Goal: Navigation & Orientation: Locate item on page

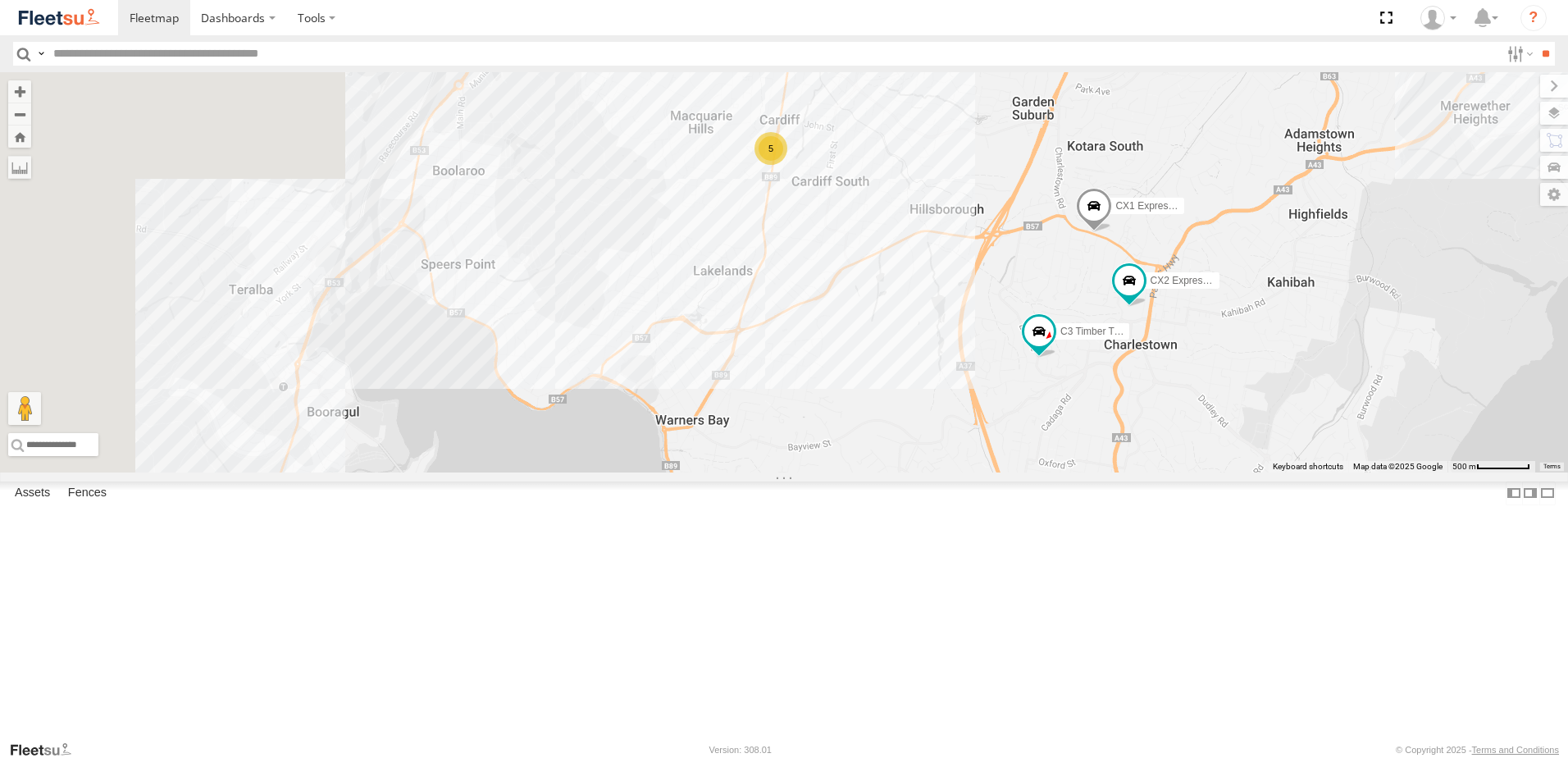
drag, startPoint x: 620, startPoint y: 453, endPoint x: 1010, endPoint y: 628, distance: 427.5
click at [1010, 472] on div "5 C3 Timber Truck CX2 Express Ute CX1 Express Ute" at bounding box center [784, 272] width 1568 height 400
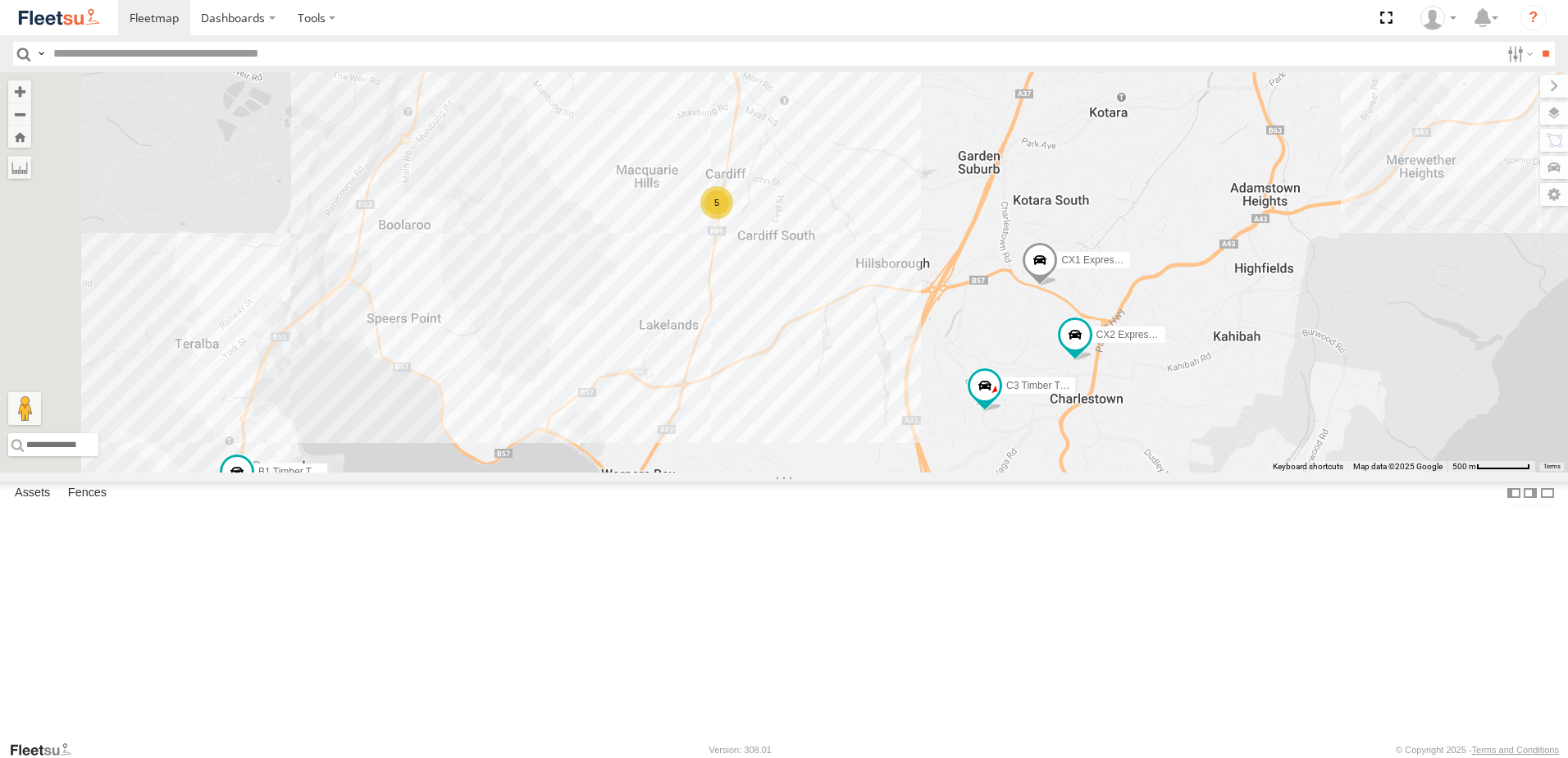
drag, startPoint x: 1014, startPoint y: 462, endPoint x: 957, endPoint y: 514, distance: 77.2
click at [957, 472] on div "5 C3 Timber Truck CX2 Express Ute CX1 Express Ute B1 Timber Truck" at bounding box center [784, 272] width 1568 height 400
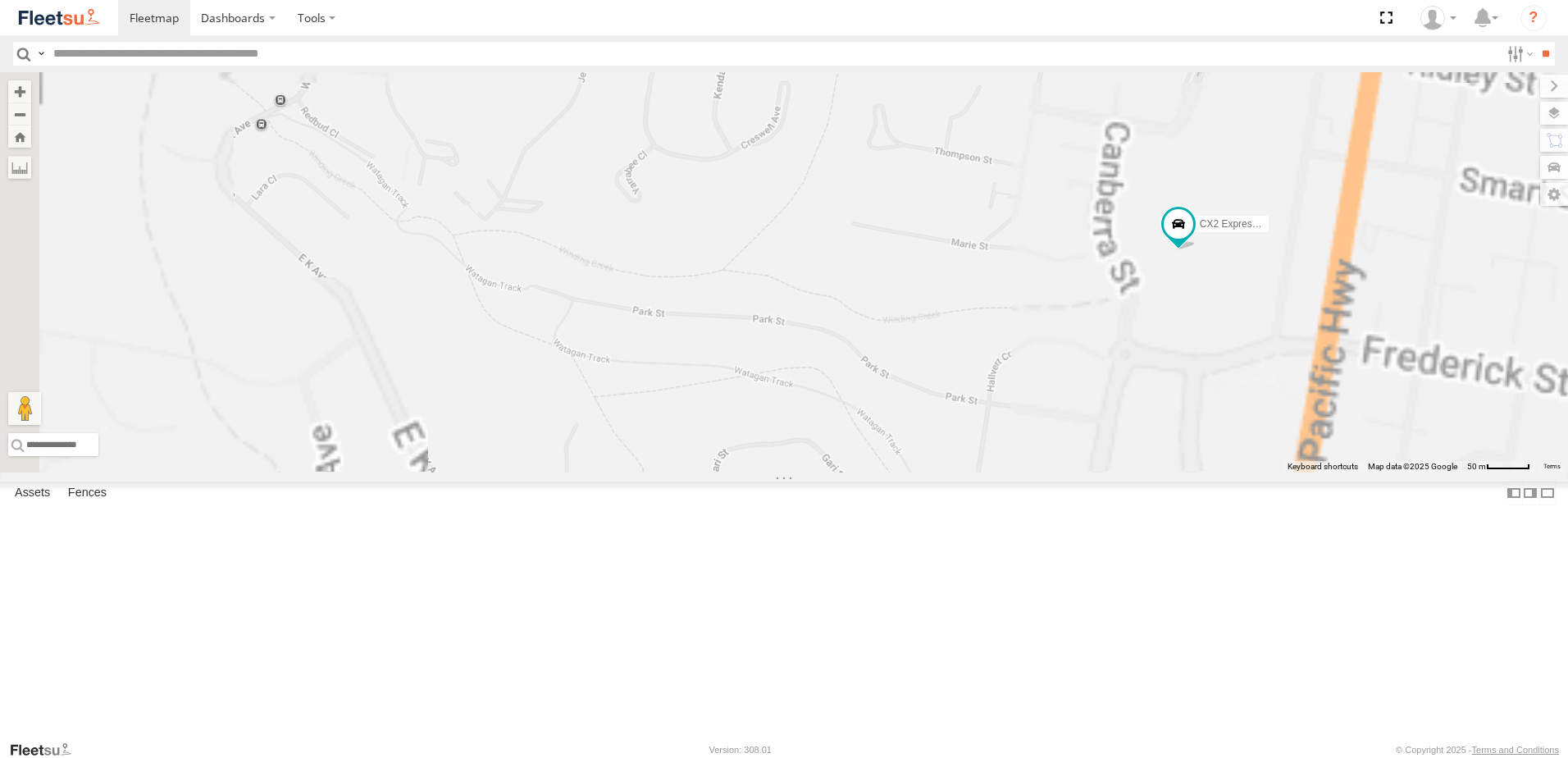
drag, startPoint x: 1382, startPoint y: 434, endPoint x: 1115, endPoint y: 504, distance: 276.0
click at [1115, 472] on div "C3 Timber Truck CX2 Express Ute CX1 Express Ute B1 Timber Truck Little Truck" at bounding box center [784, 272] width 1568 height 400
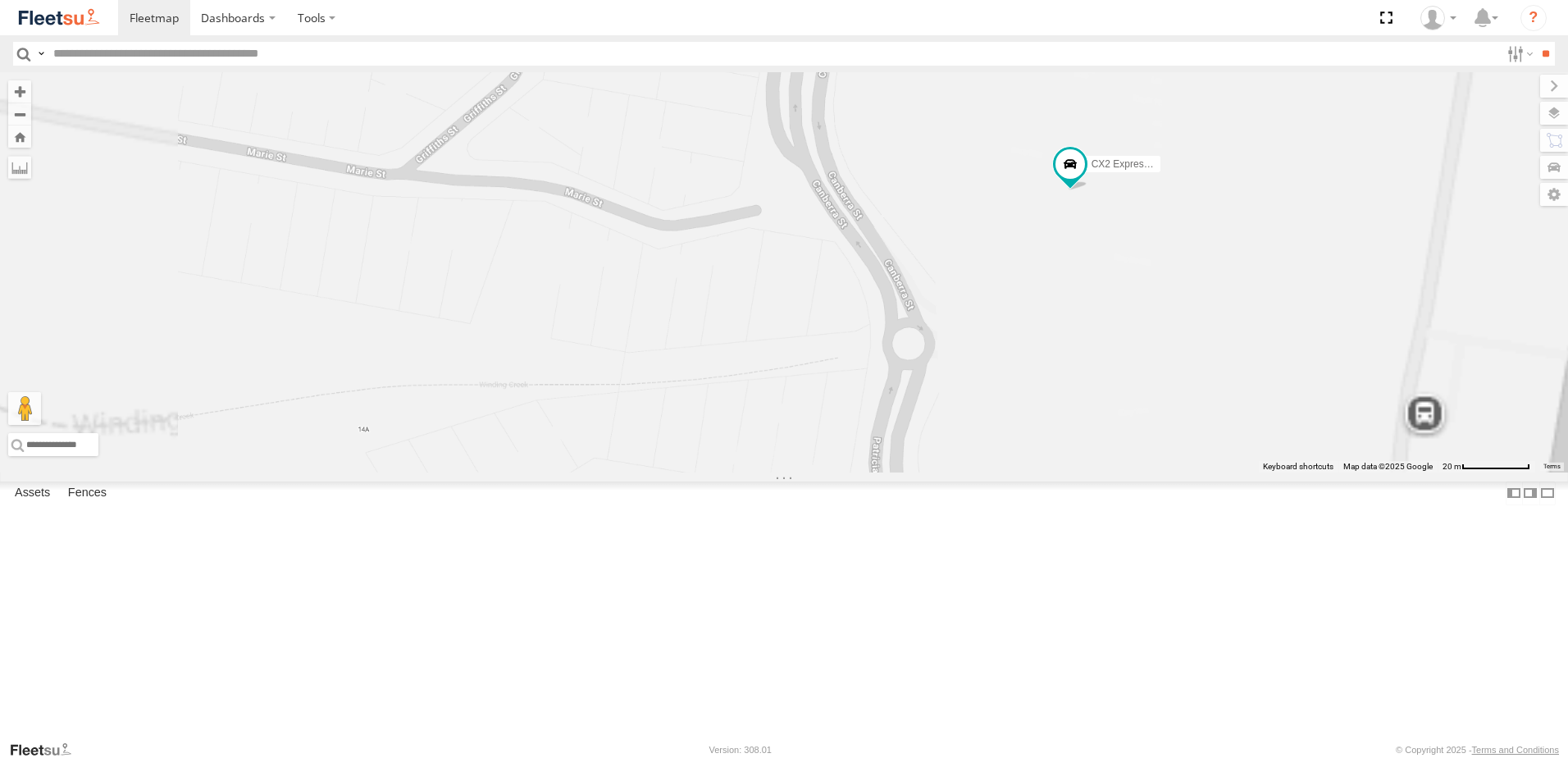
drag, startPoint x: 1273, startPoint y: 433, endPoint x: 1087, endPoint y: 532, distance: 210.7
click at [1087, 472] on div "C3 Timber Truck CX2 Express Ute CX1 Express Ute B1 Timber Truck Little Truck" at bounding box center [784, 272] width 1568 height 400
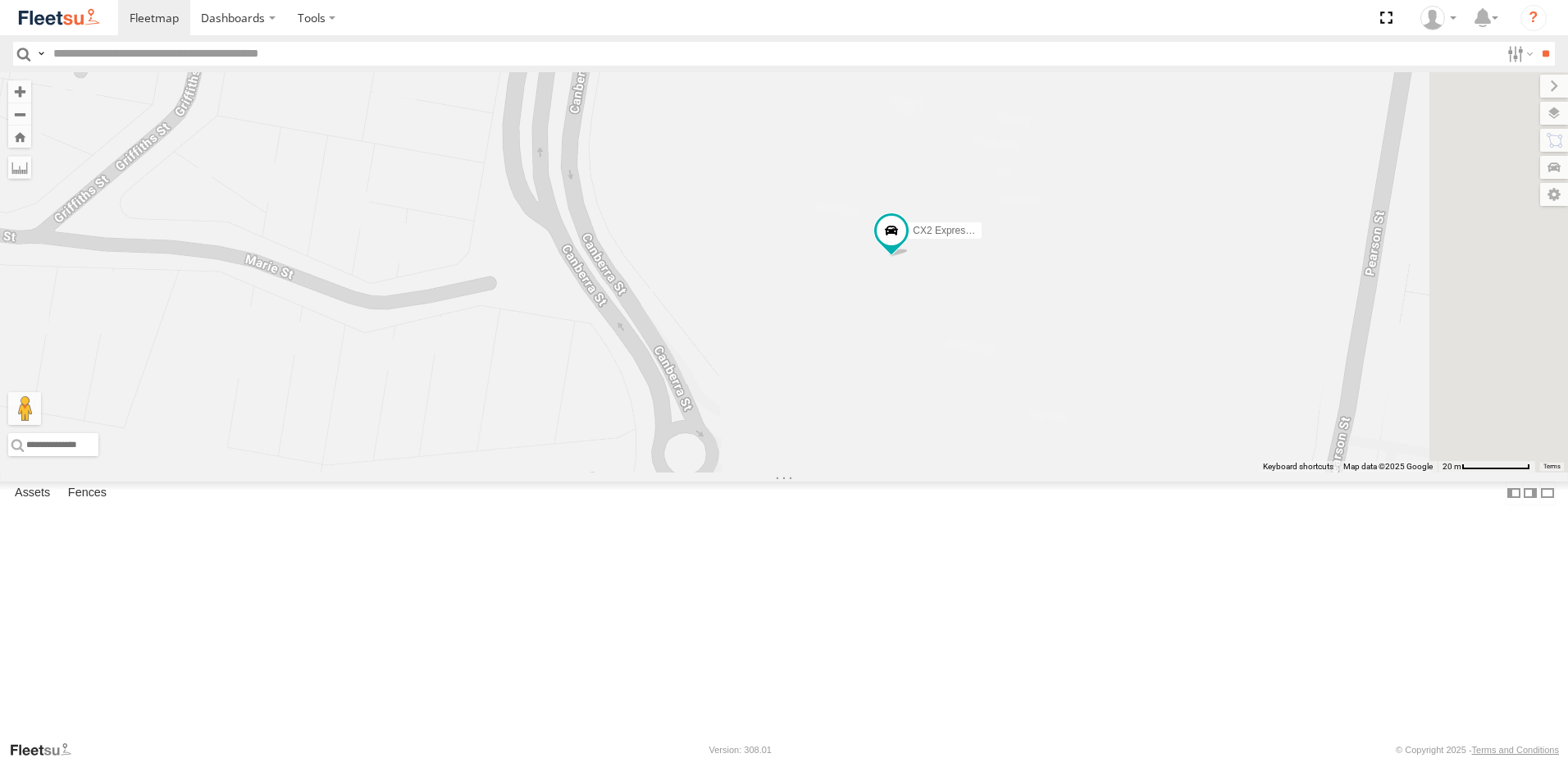
drag, startPoint x: 1207, startPoint y: 499, endPoint x: 947, endPoint y: 518, distance: 260.7
click at [947, 472] on div "C3 Timber Truck CX2 Express Ute CX1 Express Ute B1 Timber Truck Little Truck" at bounding box center [784, 272] width 1568 height 400
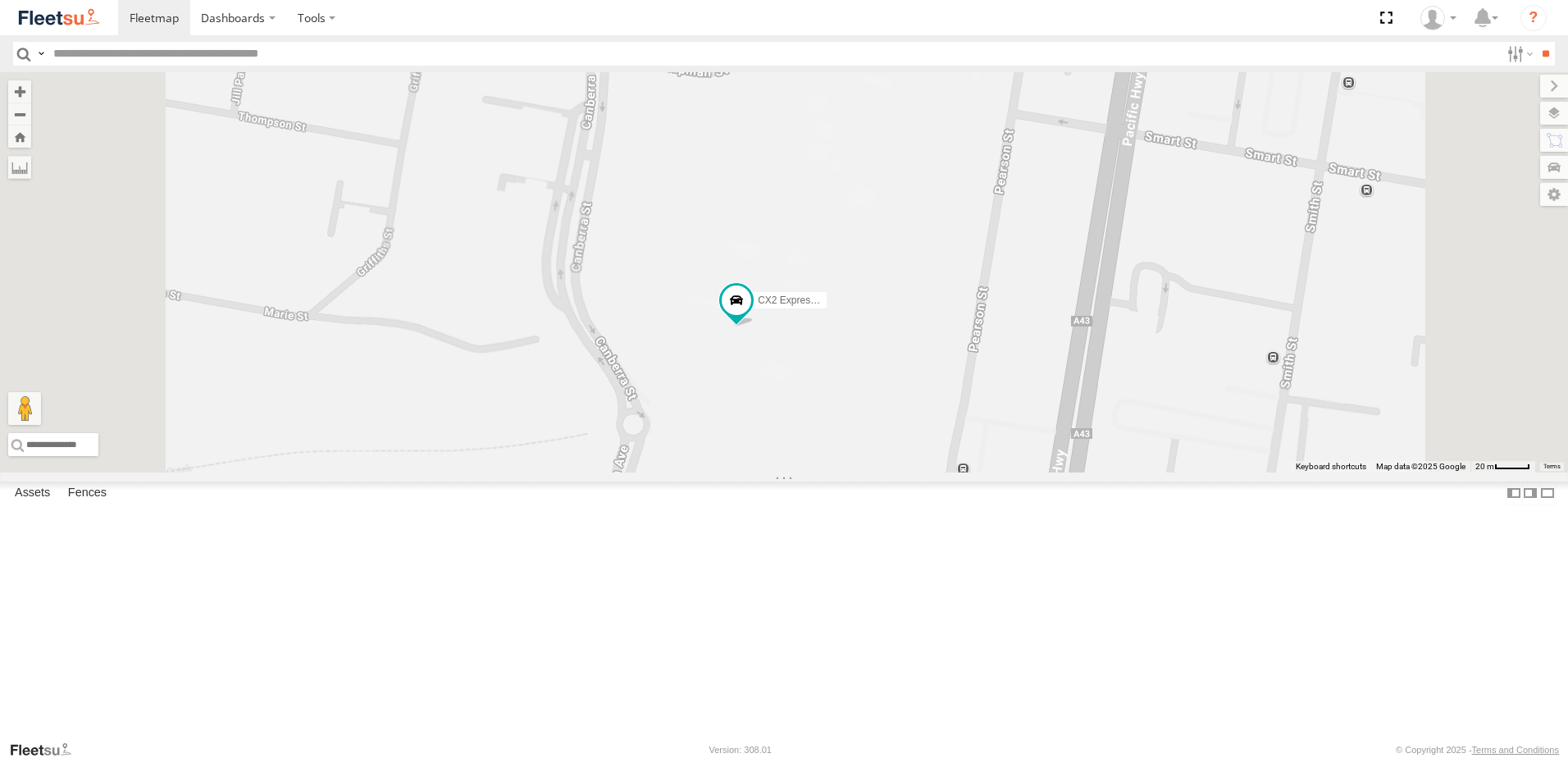
drag, startPoint x: 1015, startPoint y: 517, endPoint x: 982, endPoint y: 529, distance: 35.1
click at [982, 472] on div "C3 Timber Truck CX2 Express Ute CX1 Express Ute B1 Timber Truck Little Truck" at bounding box center [784, 272] width 1568 height 400
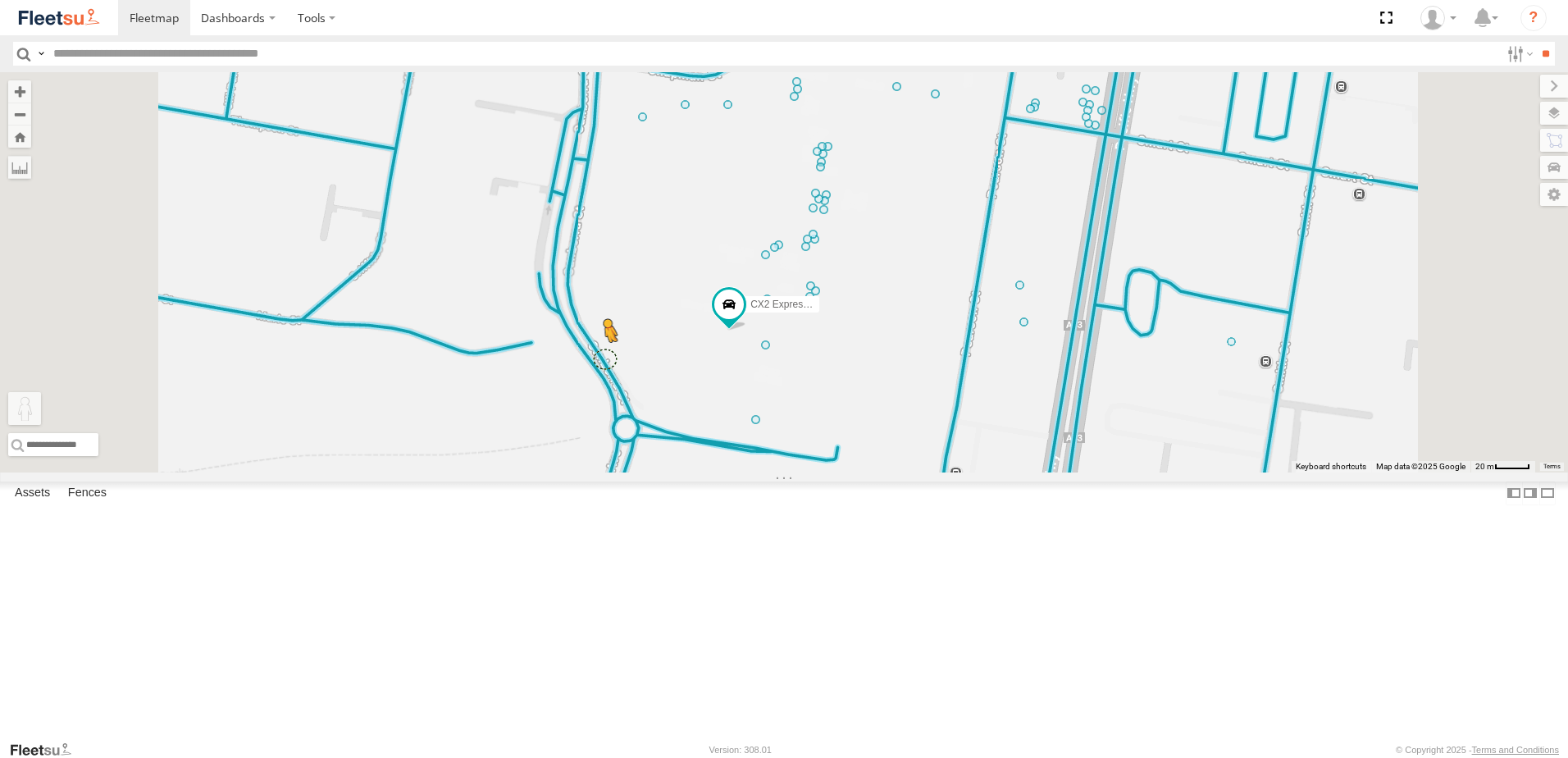
drag, startPoint x: 428, startPoint y: 665, endPoint x: 814, endPoint y: 494, distance: 422.2
click at [814, 472] on div "C3 Timber Truck CX2 Express Ute CX1 Express Ute B1 Timber Truck Little Truck To…" at bounding box center [784, 272] width 1568 height 400
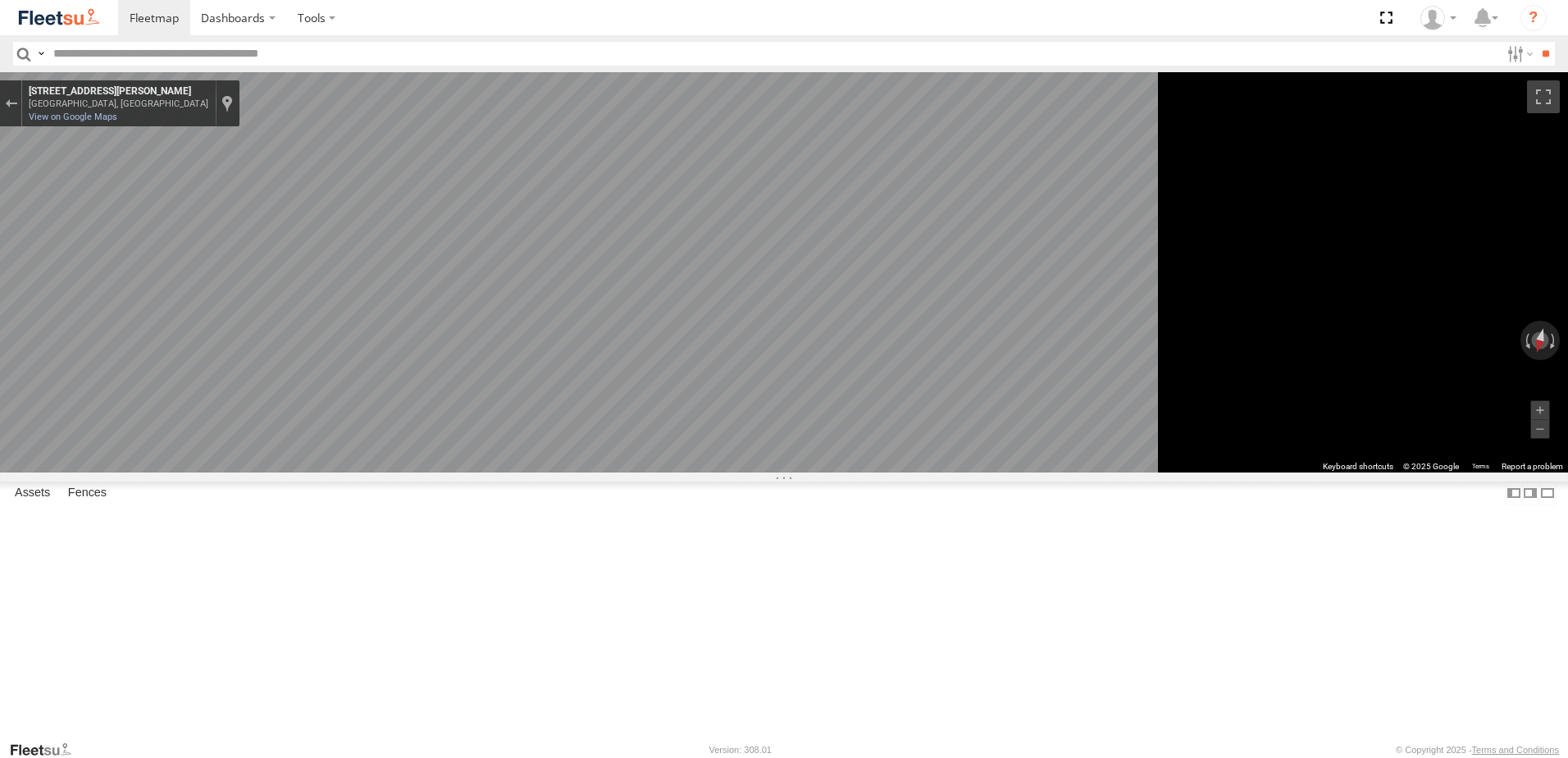
click at [1567, 541] on html "Dashboards" at bounding box center [784, 379] width 1568 height 758
click at [1567, 509] on html "Dashboards" at bounding box center [784, 379] width 1568 height 758
click at [296, 382] on main "← Move left → Move right ↑ Move up ↓ Move down + Zoom in - Zoom out Home Jump l…" at bounding box center [784, 406] width 1568 height 668
click at [642, 558] on icon "Go South, Pearson St" at bounding box center [588, 552] width 108 height 30
click at [1195, 472] on div "Map" at bounding box center [784, 272] width 1568 height 400
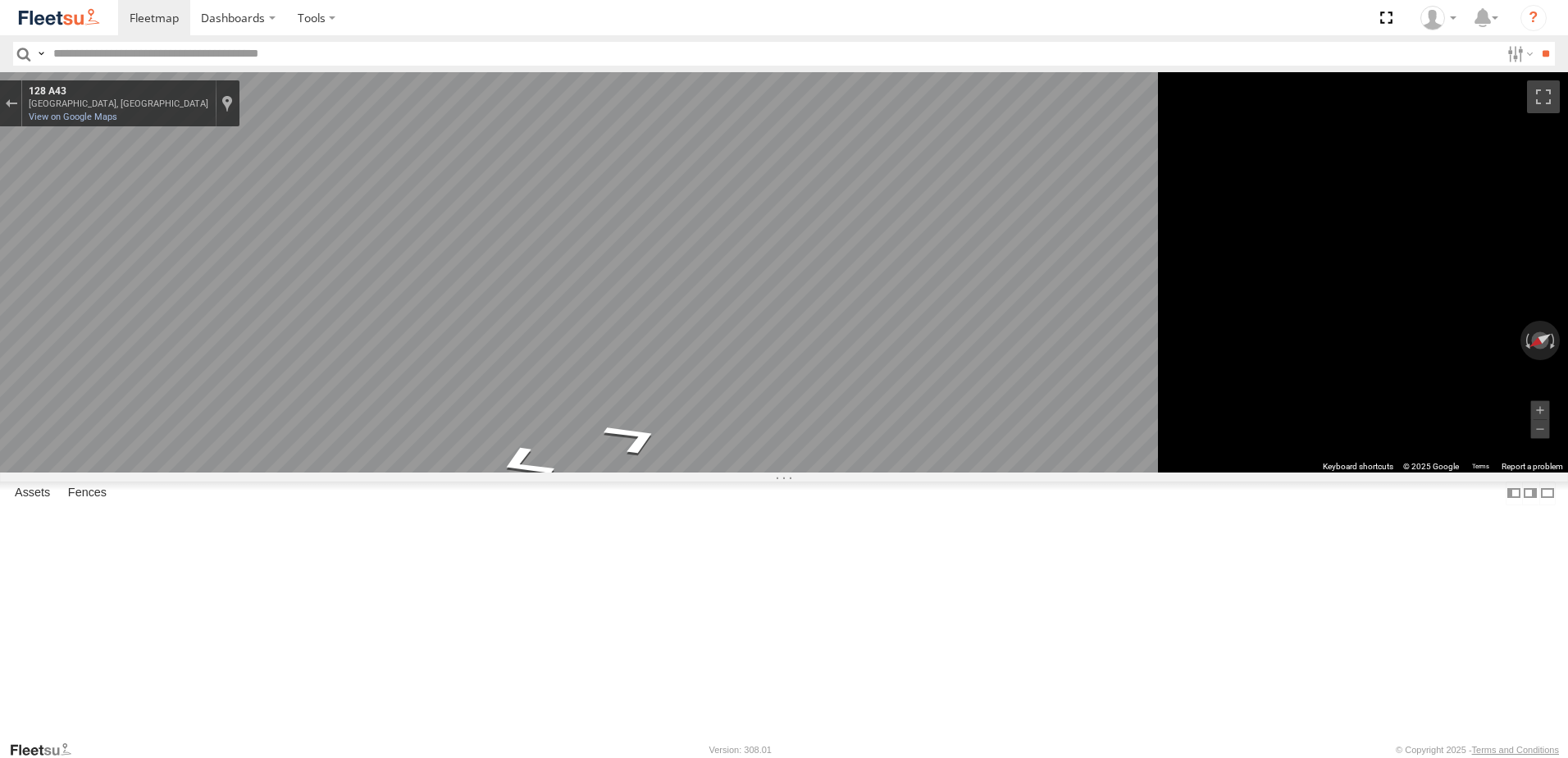
drag, startPoint x: 980, startPoint y: 591, endPoint x: 1571, endPoint y: 302, distance: 657.9
click at [1567, 302] on html "Dashboards" at bounding box center [784, 379] width 1568 height 758
click at [214, 101] on main "← Move left → Move right ↑ Move up ↓ Move down + Zoom in - Zoom out Home Jump l…" at bounding box center [784, 406] width 1568 height 668
click at [1567, 368] on html "Dashboards" at bounding box center [784, 379] width 1568 height 758
click at [251, 446] on main "← Move left → Move right ↑ Move up ↓ Move down + Zoom in - Zoom out Home Jump l…" at bounding box center [784, 406] width 1568 height 668
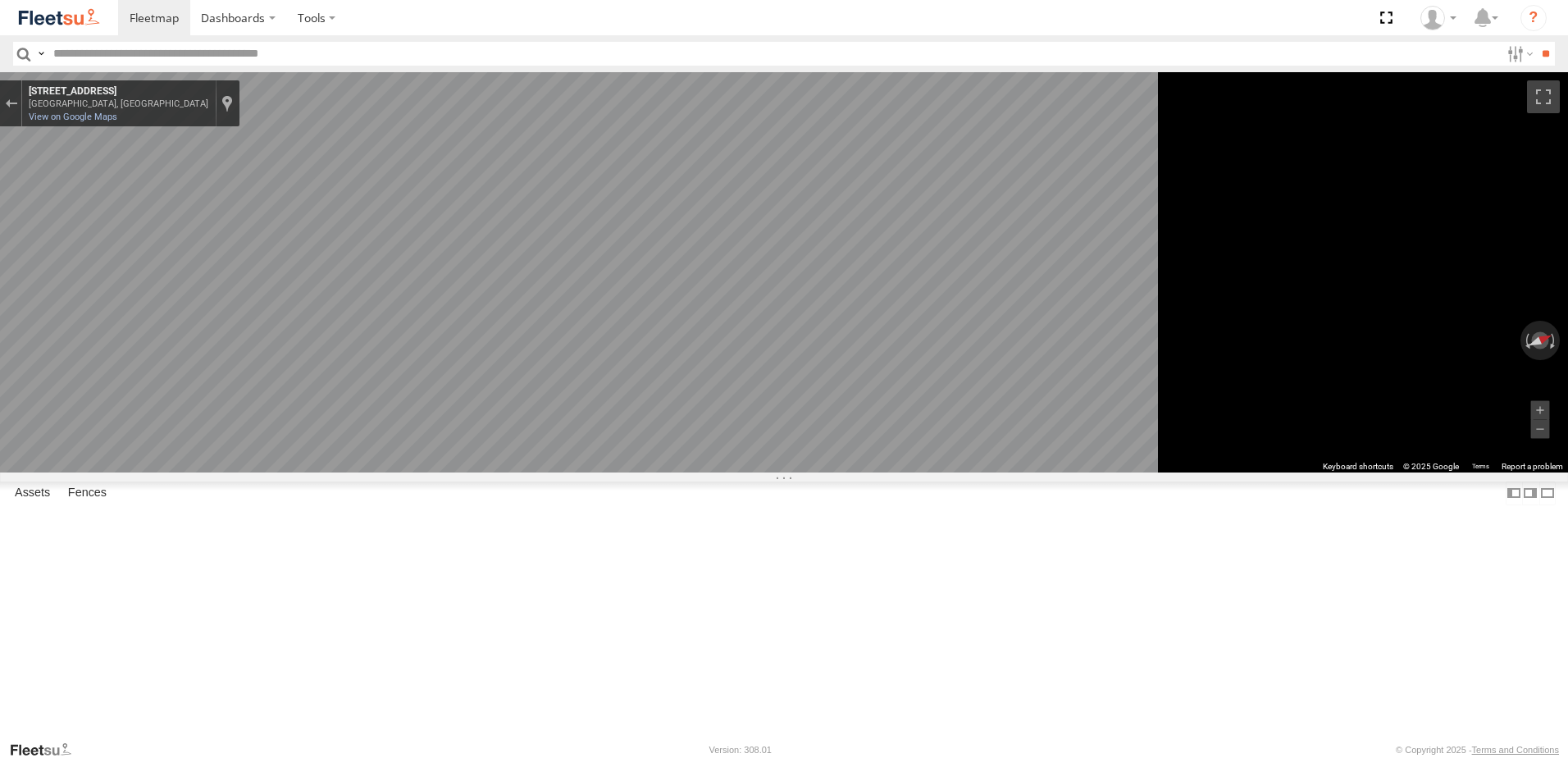
click at [960, 472] on div "Map" at bounding box center [784, 272] width 1568 height 400
click at [22, 116] on div at bounding box center [11, 103] width 22 height 46
click at [18, 106] on div "Exit the Street View" at bounding box center [11, 103] width 12 height 10
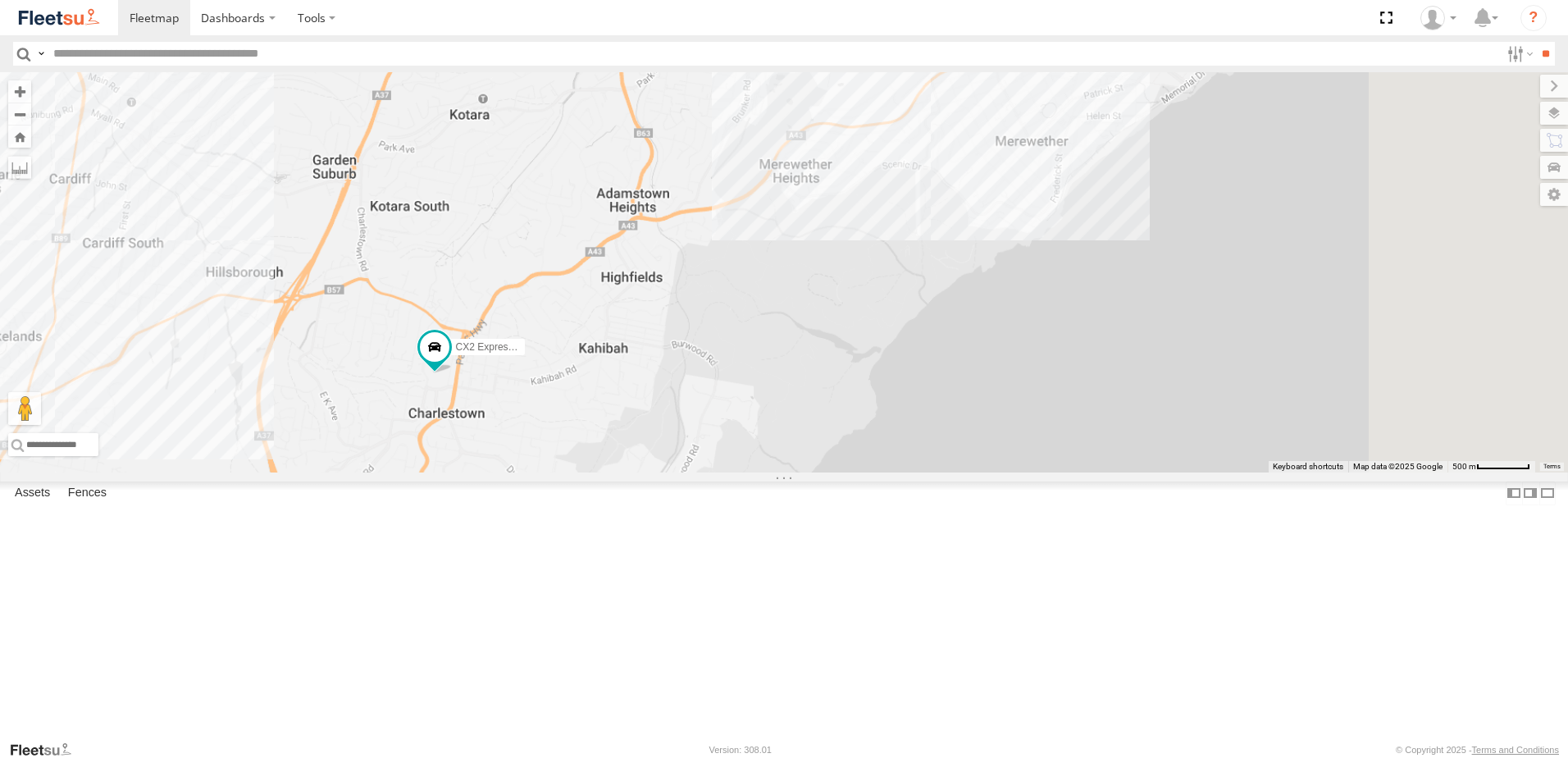
drag, startPoint x: 1051, startPoint y: 505, endPoint x: 783, endPoint y: 502, distance: 268.0
click at [783, 472] on div "CX2 Express Ute Loading..." at bounding box center [784, 272] width 1568 height 400
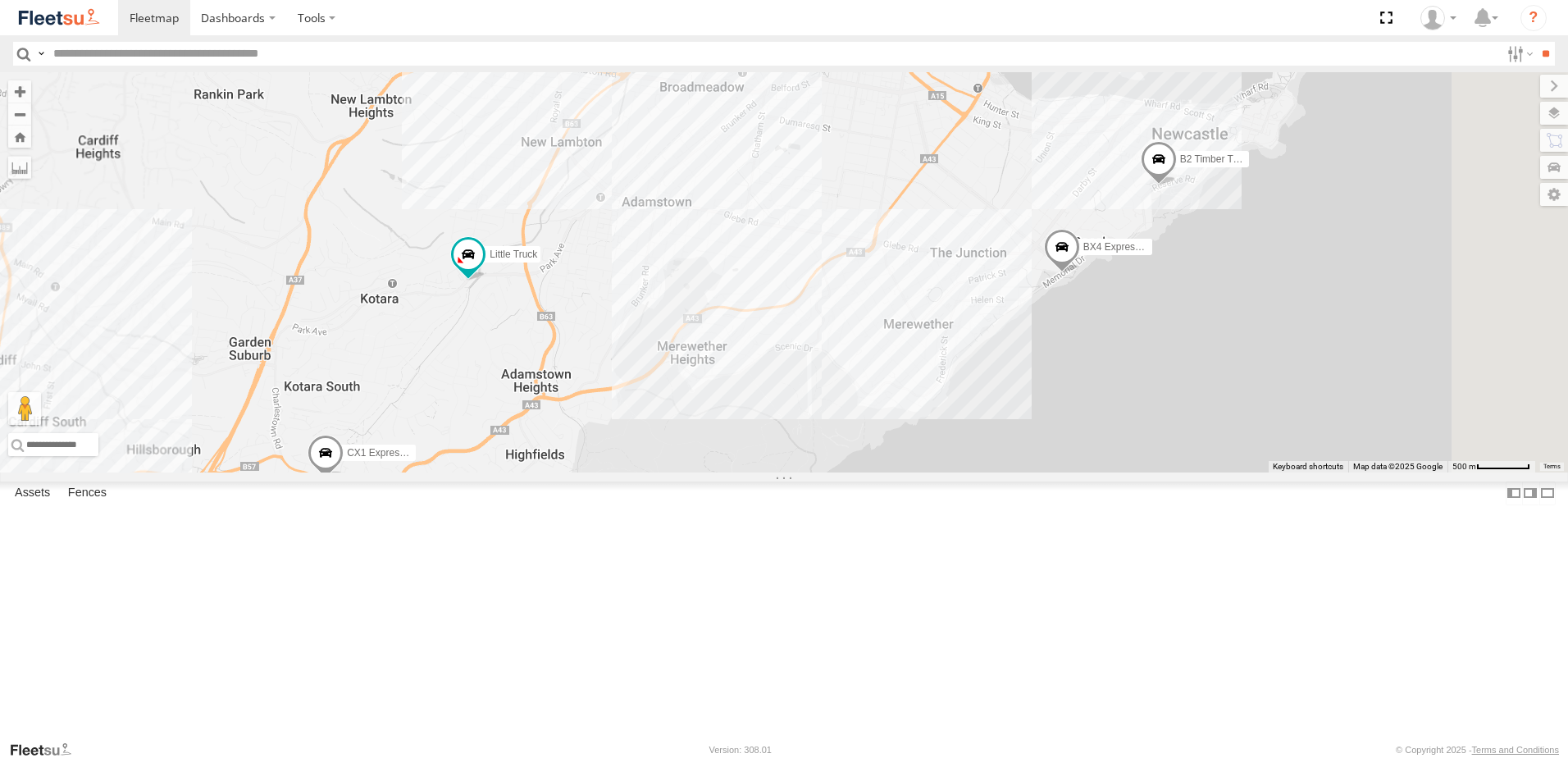
drag, startPoint x: 984, startPoint y: 303, endPoint x: 881, endPoint y: 482, distance: 206.5
click at [881, 472] on div "CX2 Express Ute B2 Timber Truck C3 Timber Truck CX1 Express Ute BX4 Express Ute…" at bounding box center [784, 272] width 1568 height 400
drag, startPoint x: 1261, startPoint y: 340, endPoint x: 1069, endPoint y: 437, distance: 215.1
click at [1069, 437] on div "CX2 Express Ute B2 Timber Truck C3 Timber Truck CX1 Express Ute BX4 Express Ute…" at bounding box center [784, 272] width 1568 height 400
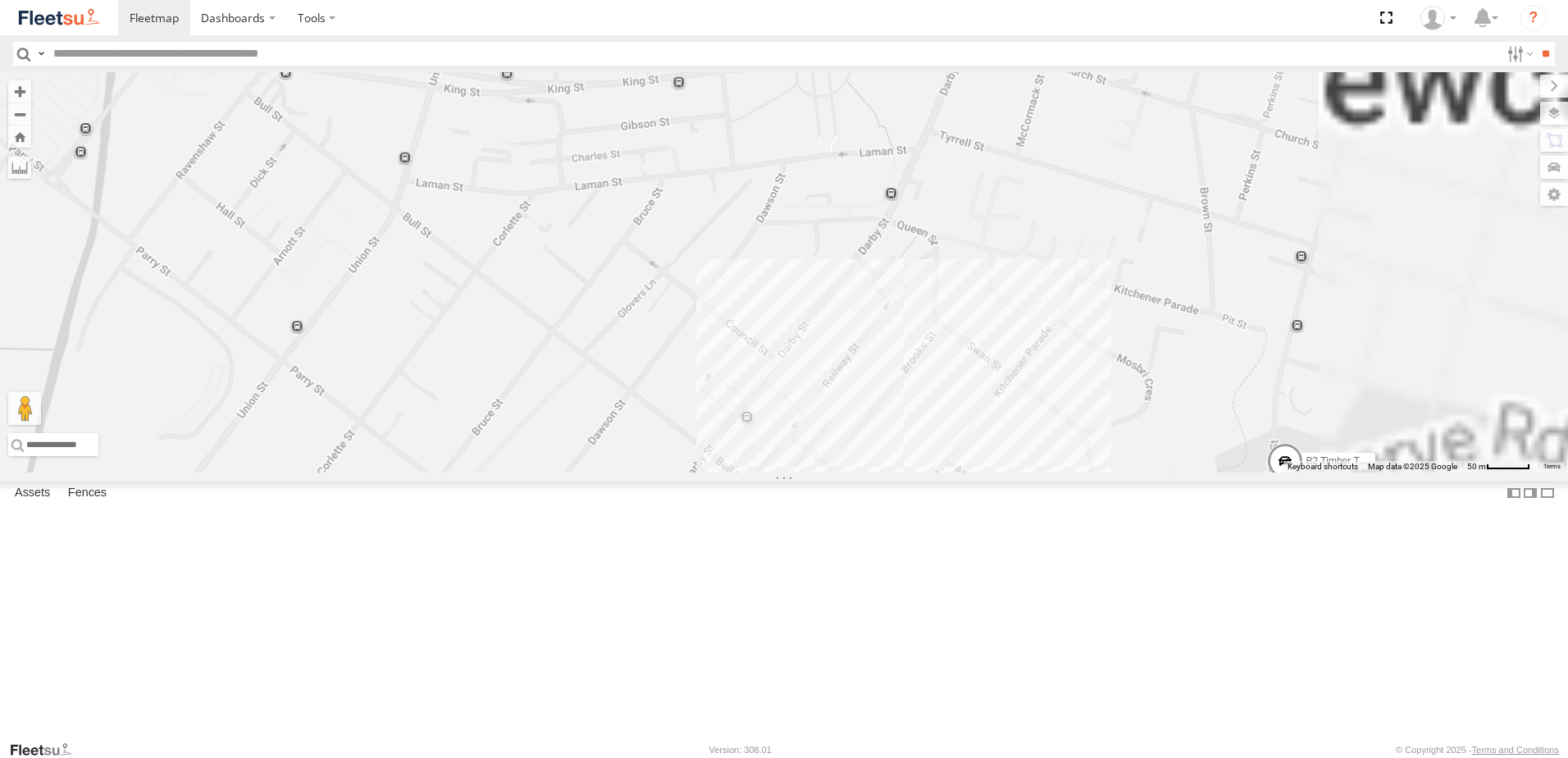
drag, startPoint x: 1209, startPoint y: 458, endPoint x: 887, endPoint y: 357, distance: 337.5
click at [887, 357] on div "CX2 Express Ute B2 Timber Truck C3 Timber Truck CX1 Express Ute BX4 Express Ute…" at bounding box center [784, 272] width 1568 height 400
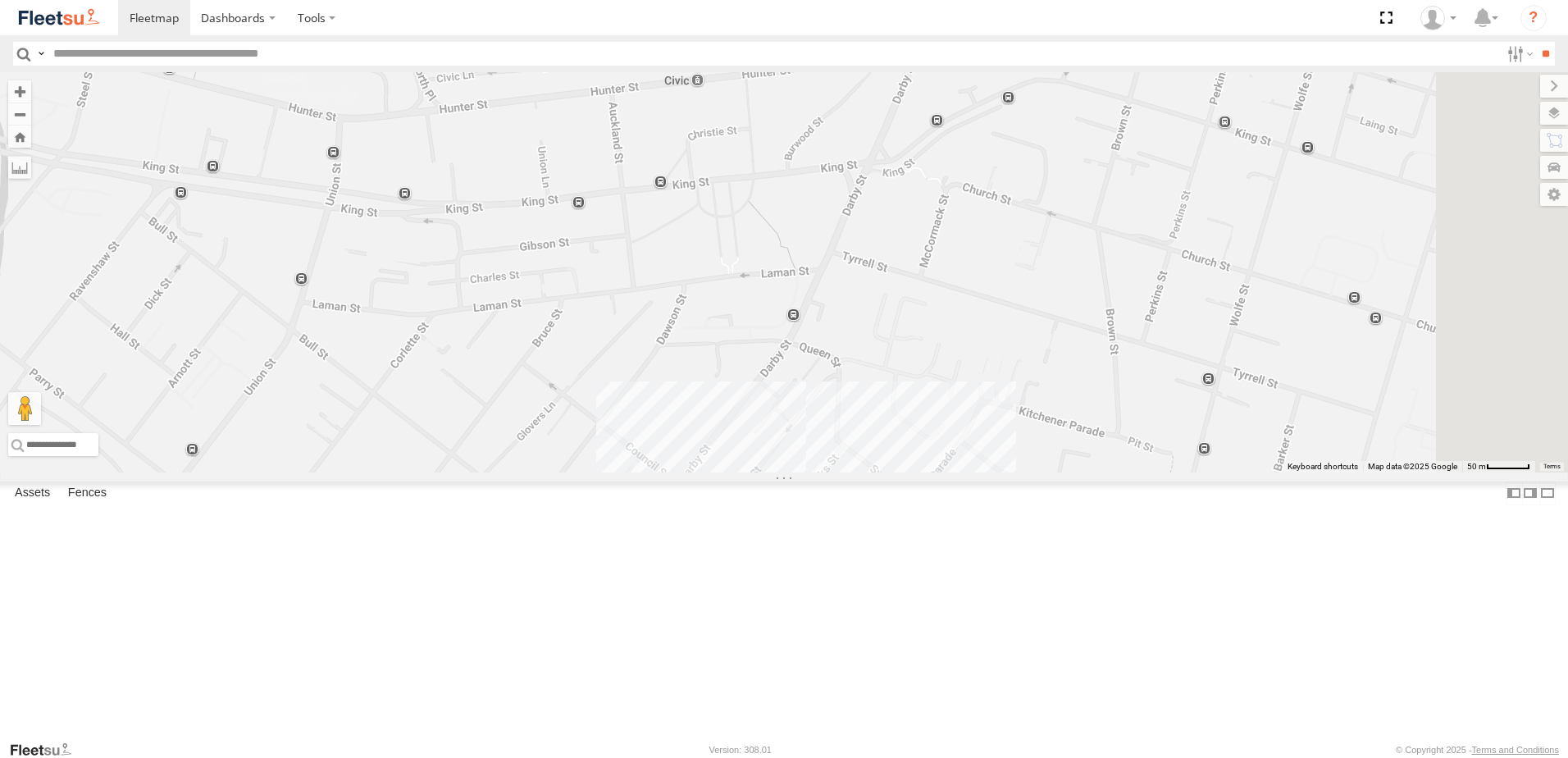
drag, startPoint x: 1165, startPoint y: 326, endPoint x: 1091, endPoint y: 446, distance: 141.0
click at [1091, 446] on div "CX2 Express Ute B2 Timber Truck C3 Timber Truck CX1 Express Ute BX4 Express Ute…" at bounding box center [784, 272] width 1568 height 400
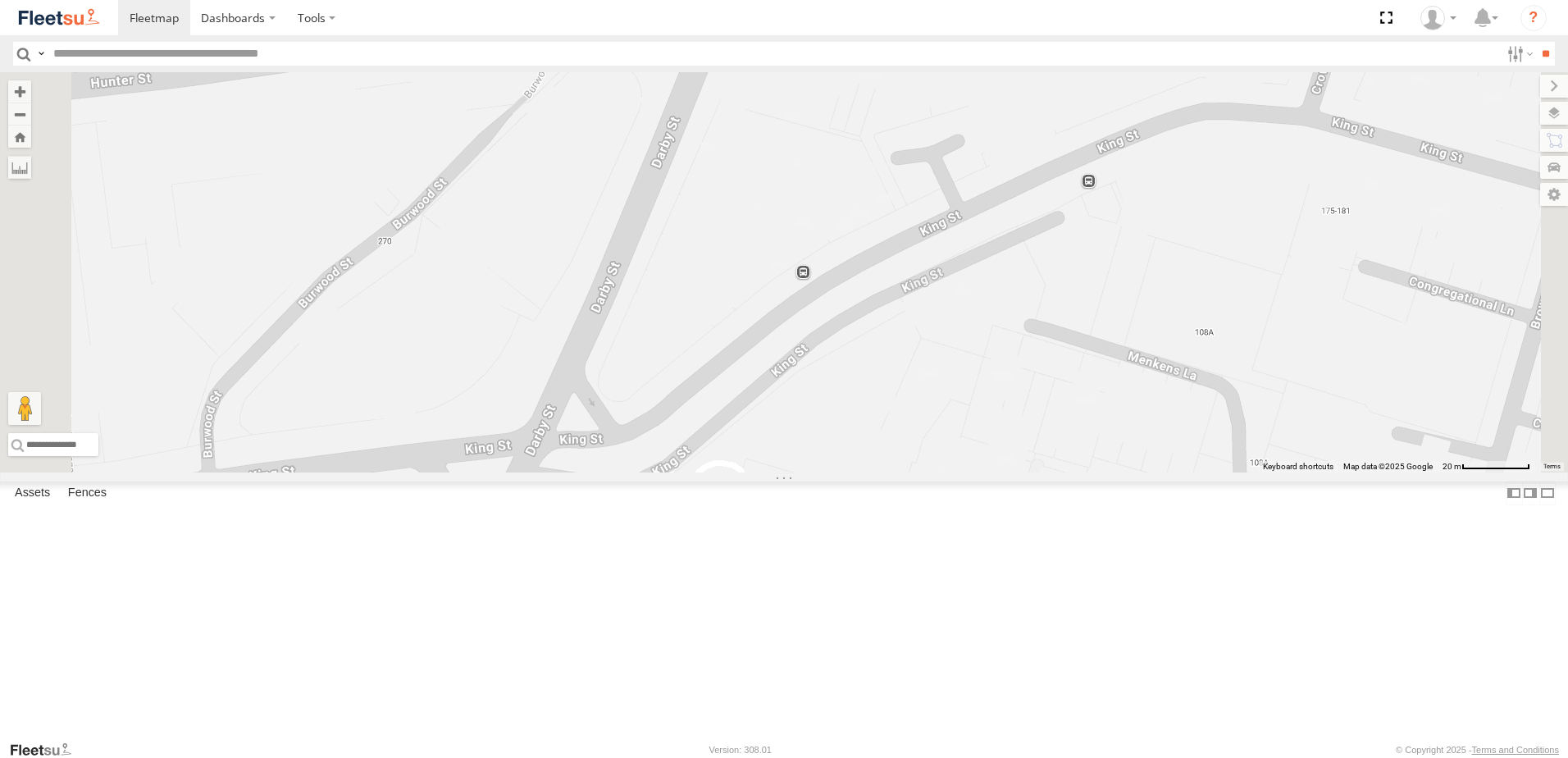
drag, startPoint x: 1012, startPoint y: 276, endPoint x: 958, endPoint y: 403, distance: 138.0
click at [1020, 381] on div "CX2 Express Ute B2 Timber Truck C3 Timber Truck CX1 Express Ute BX4 Express Ute…" at bounding box center [784, 272] width 1568 height 400
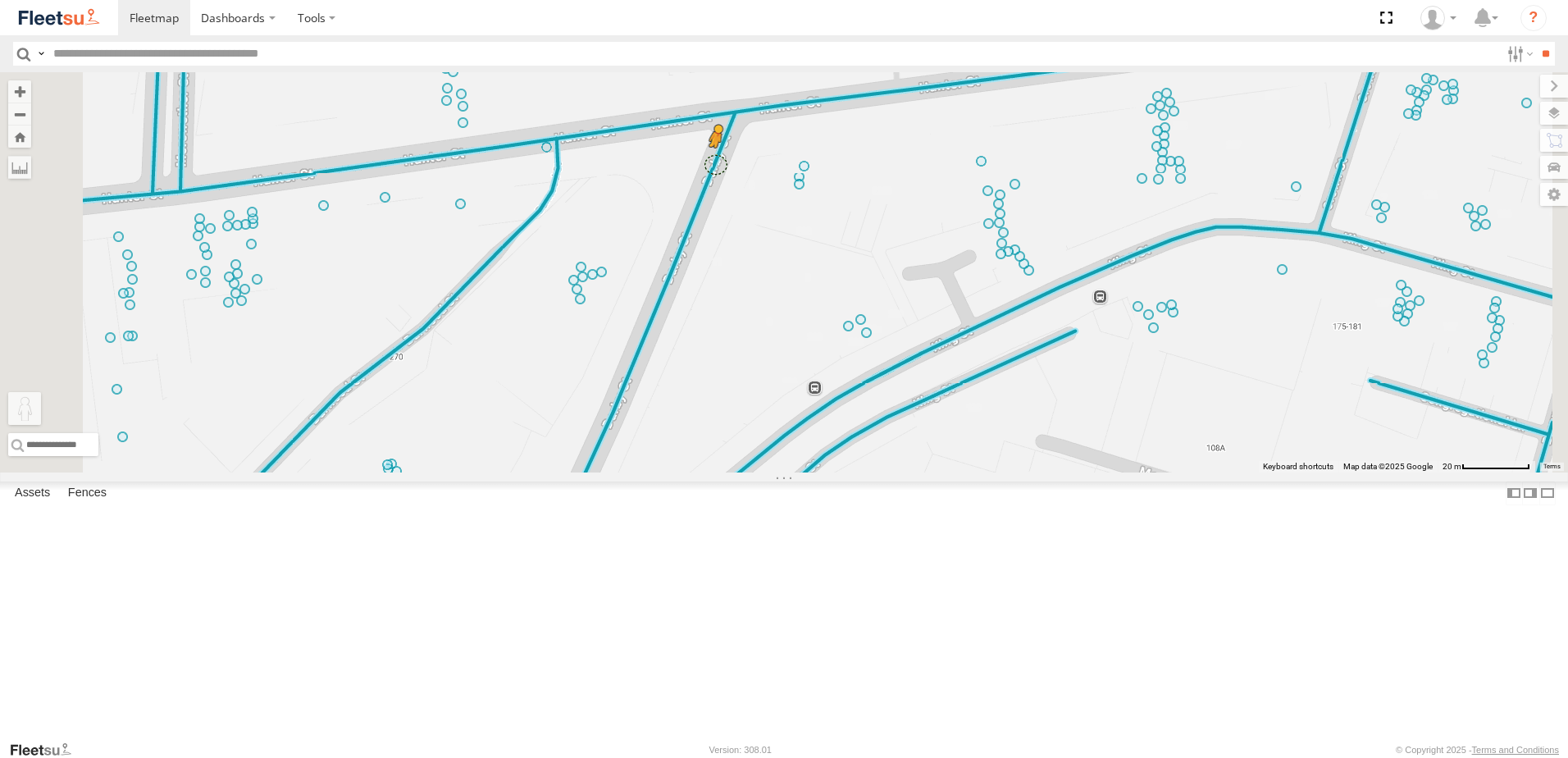
drag, startPoint x: 446, startPoint y: 675, endPoint x: 928, endPoint y: 285, distance: 620.0
click at [928, 285] on div "CX2 Express Ute B2 Timber Truck C3 Timber Truck CX1 Express Ute BX4 Express Ute…" at bounding box center [784, 272] width 1568 height 400
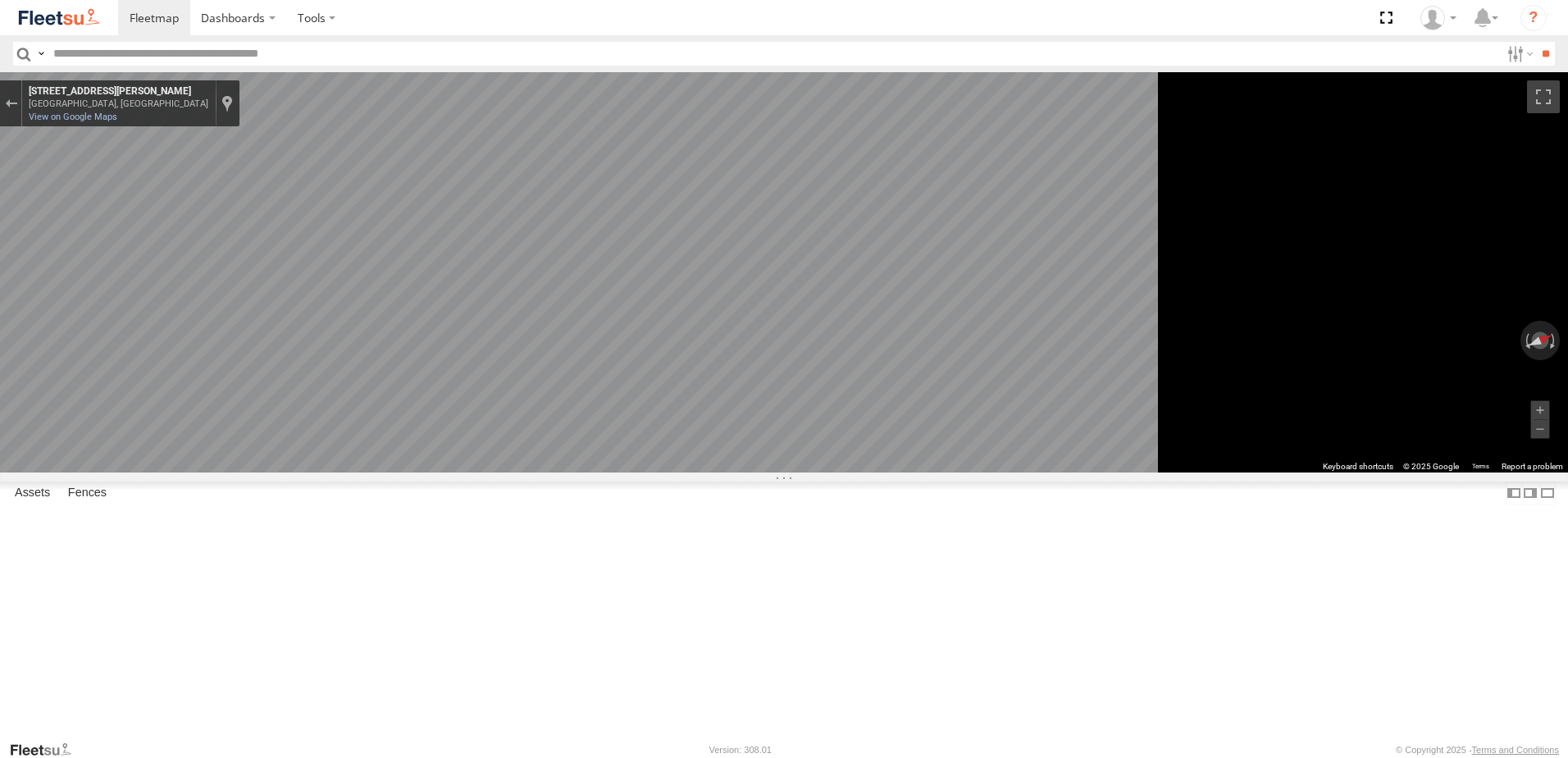
click at [1567, 415] on html "Dashboards" at bounding box center [784, 379] width 1568 height 758
click at [21, 111] on button "Exit the Street View" at bounding box center [11, 103] width 21 height 22
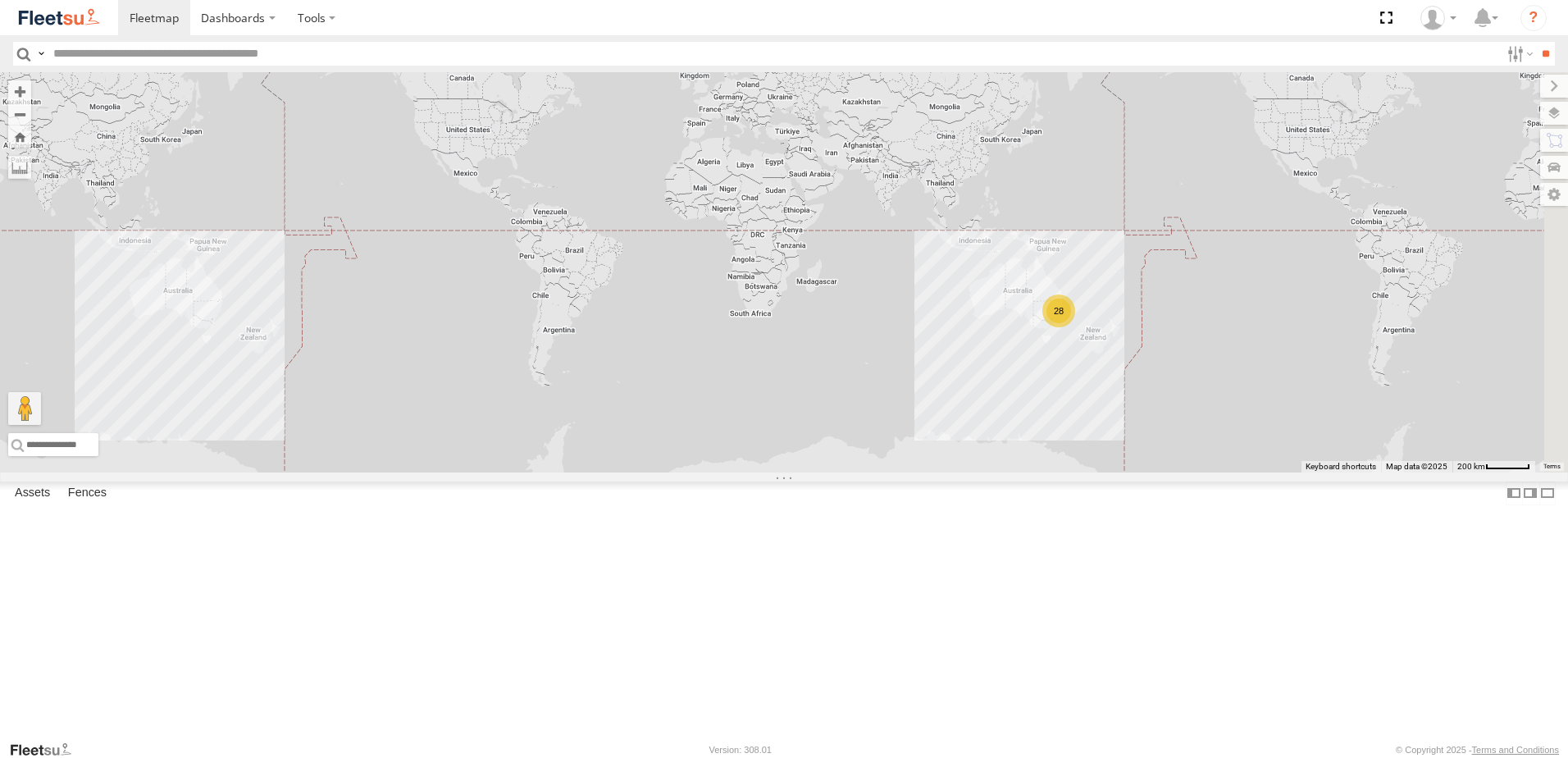
drag, startPoint x: 935, startPoint y: 391, endPoint x: 668, endPoint y: 410, distance: 267.7
click at [668, 410] on div "28 Loading..." at bounding box center [784, 272] width 1568 height 400
drag, startPoint x: 683, startPoint y: 338, endPoint x: 734, endPoint y: 449, distance: 122.2
click at [732, 452] on div "28 Loading..." at bounding box center [784, 272] width 1568 height 400
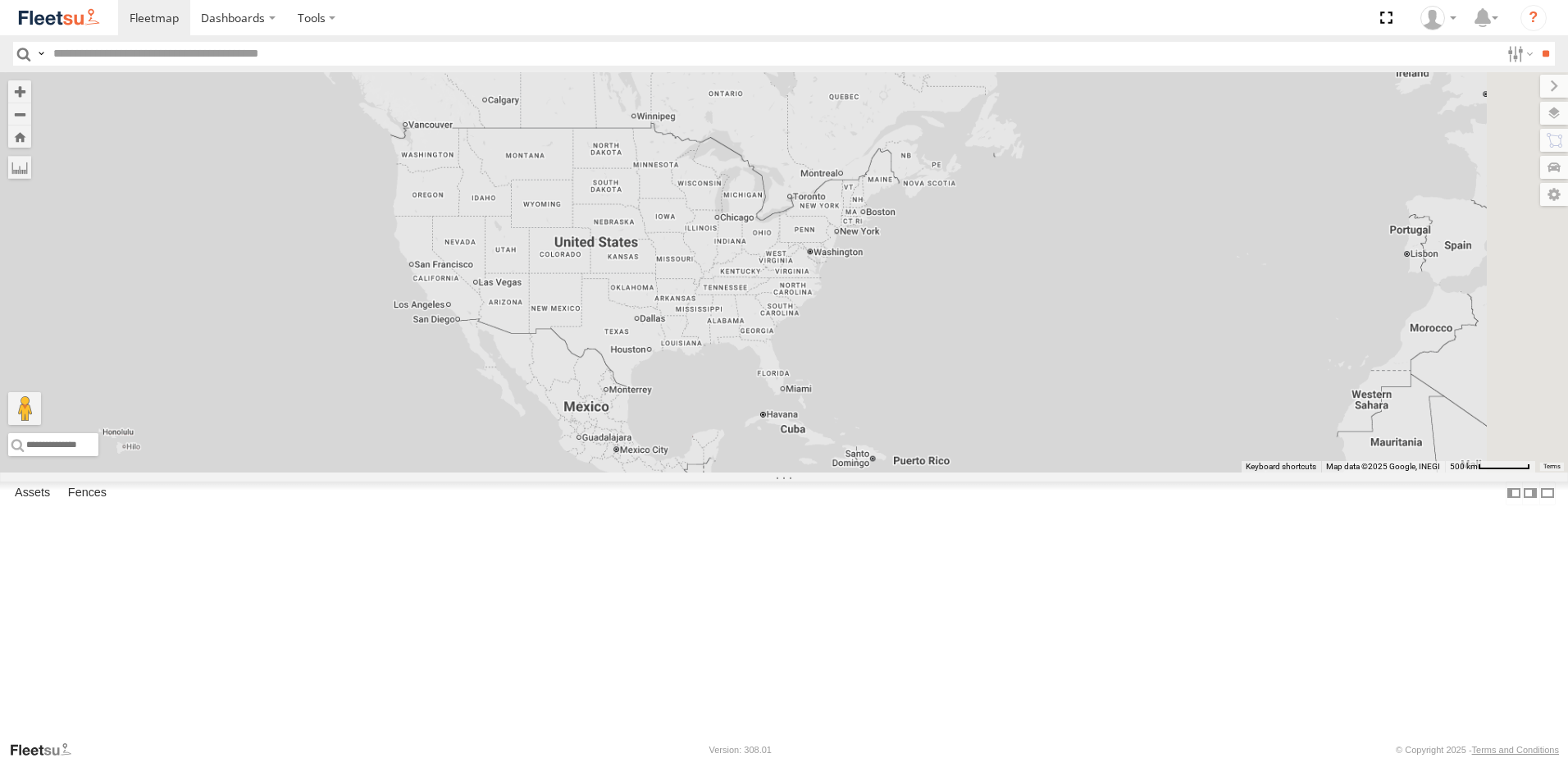
drag, startPoint x: 624, startPoint y: 379, endPoint x: 749, endPoint y: 394, distance: 125.9
click at [748, 394] on div "Loading..." at bounding box center [784, 272] width 1568 height 400
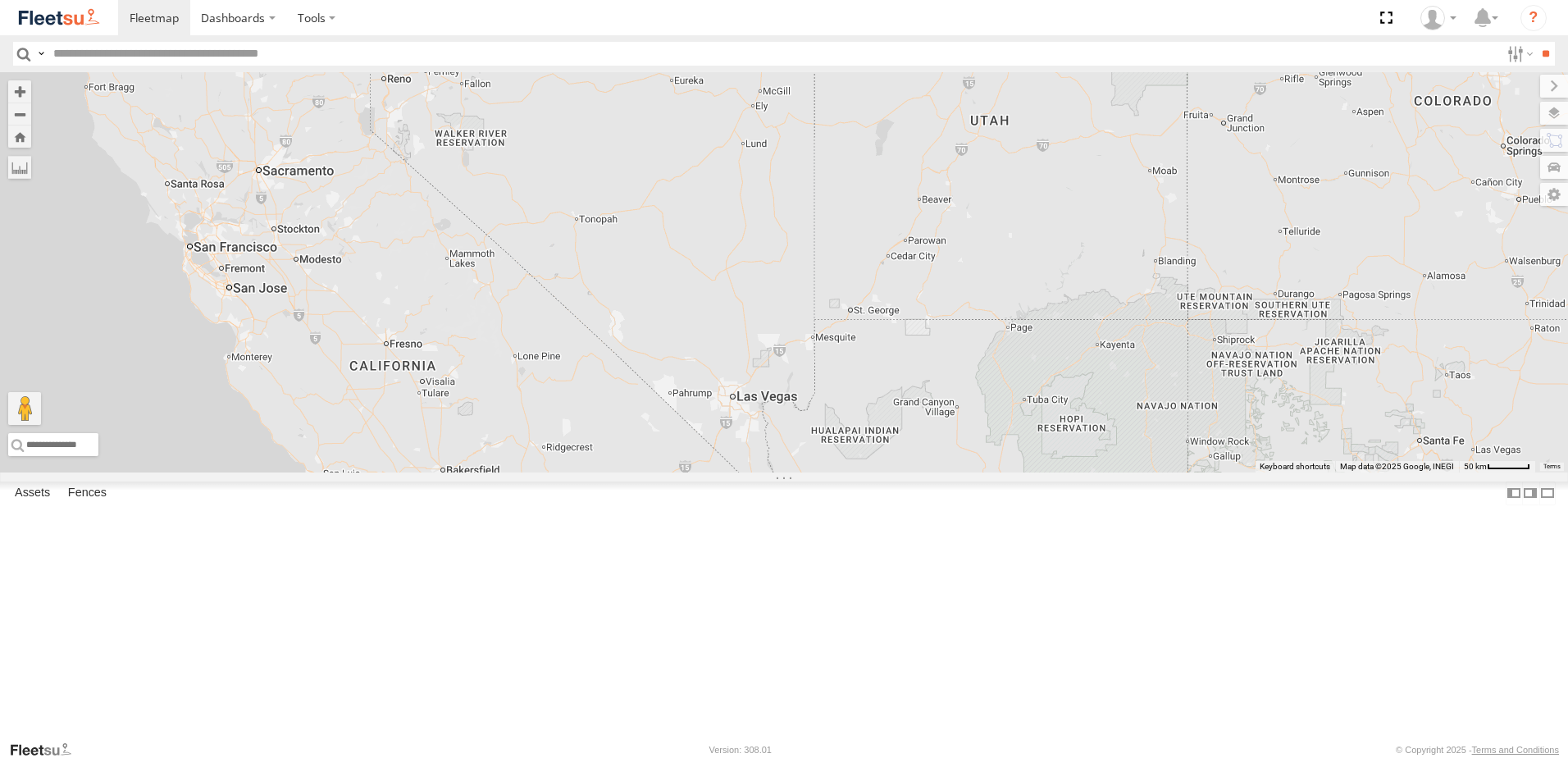
drag, startPoint x: 680, startPoint y: 422, endPoint x: 850, endPoint y: 396, distance: 172.0
click at [850, 396] on div "Loading..." at bounding box center [784, 272] width 1568 height 400
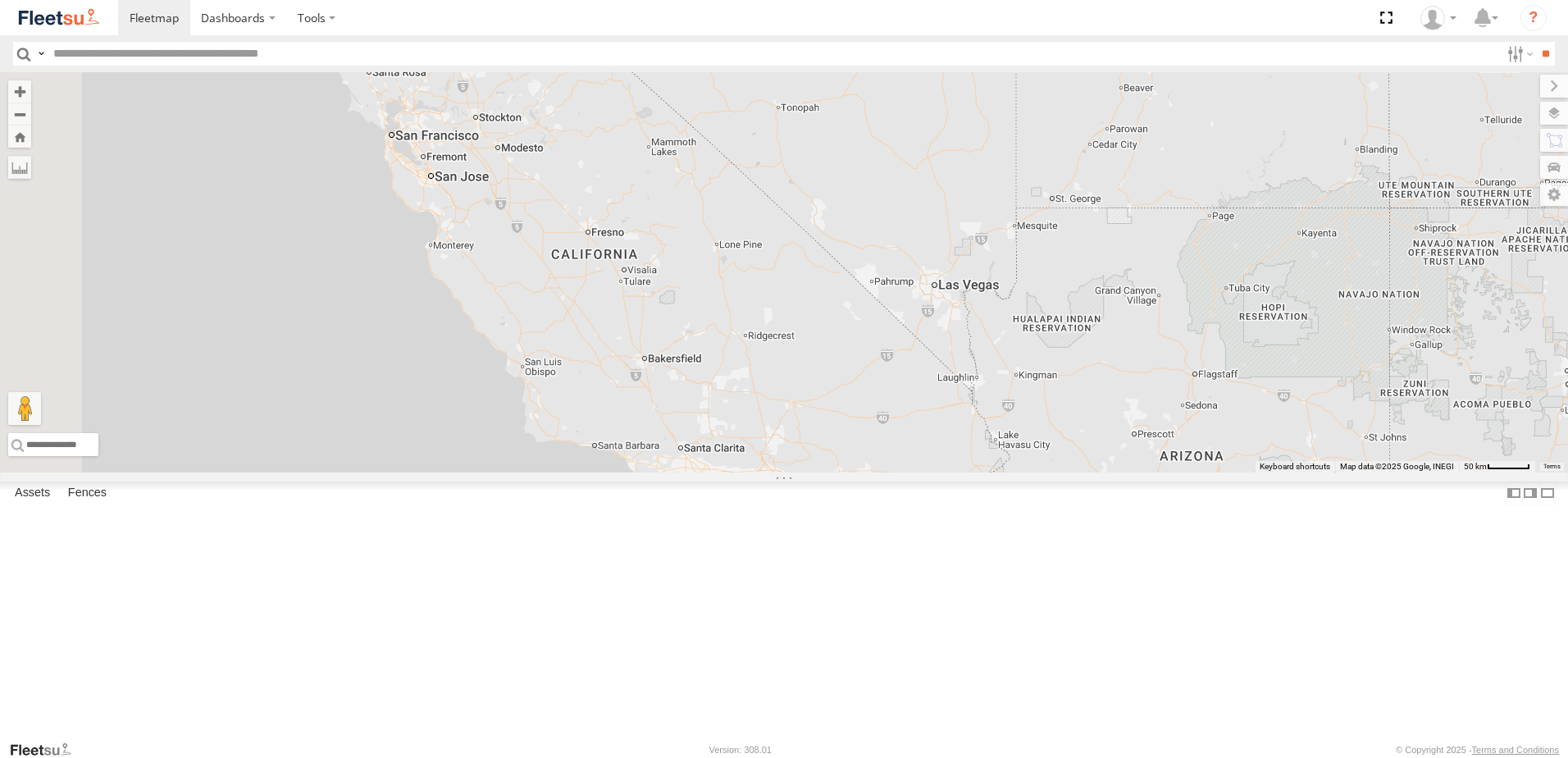
drag, startPoint x: 692, startPoint y: 457, endPoint x: 912, endPoint y: 340, distance: 249.2
click at [901, 345] on div "Loading..." at bounding box center [784, 272] width 1568 height 400
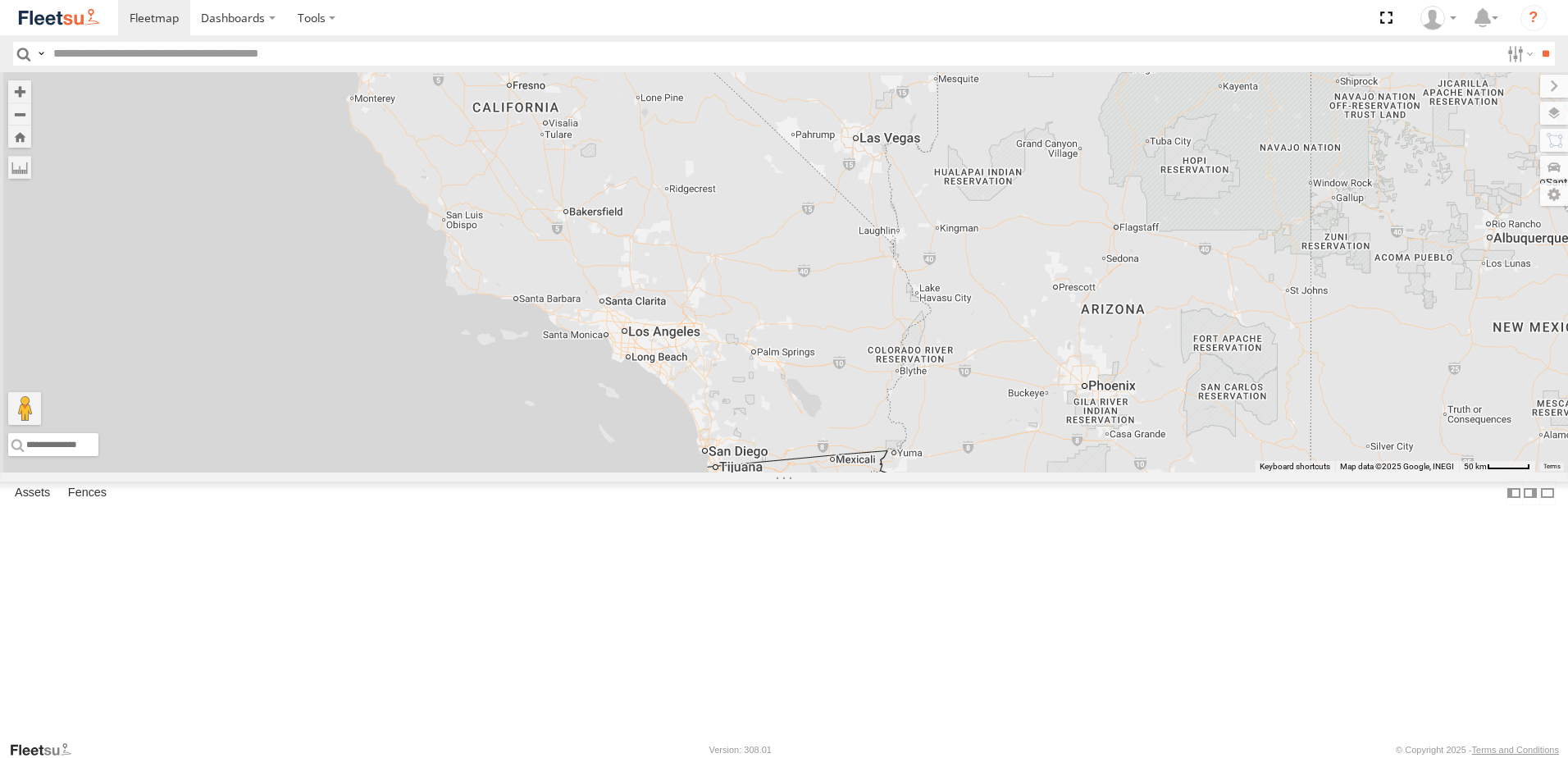
drag, startPoint x: 778, startPoint y: 496, endPoint x: 689, endPoint y: 347, distance: 173.6
click at [684, 340] on div "Loading..." at bounding box center [784, 272] width 1568 height 400
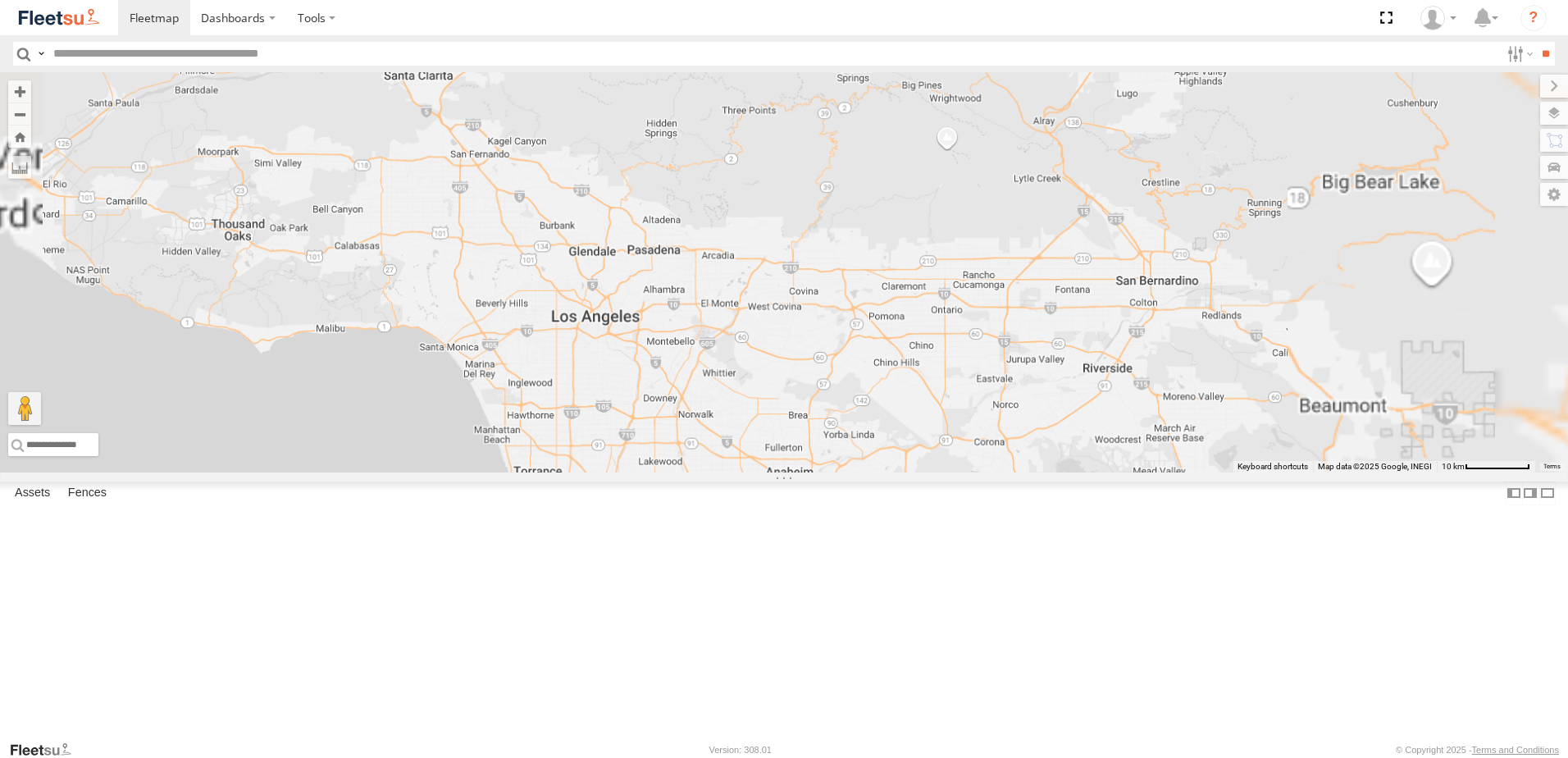
drag, startPoint x: 918, startPoint y: 509, endPoint x: 840, endPoint y: 427, distance: 113.2
click at [844, 429] on div "Loading..." at bounding box center [784, 272] width 1568 height 400
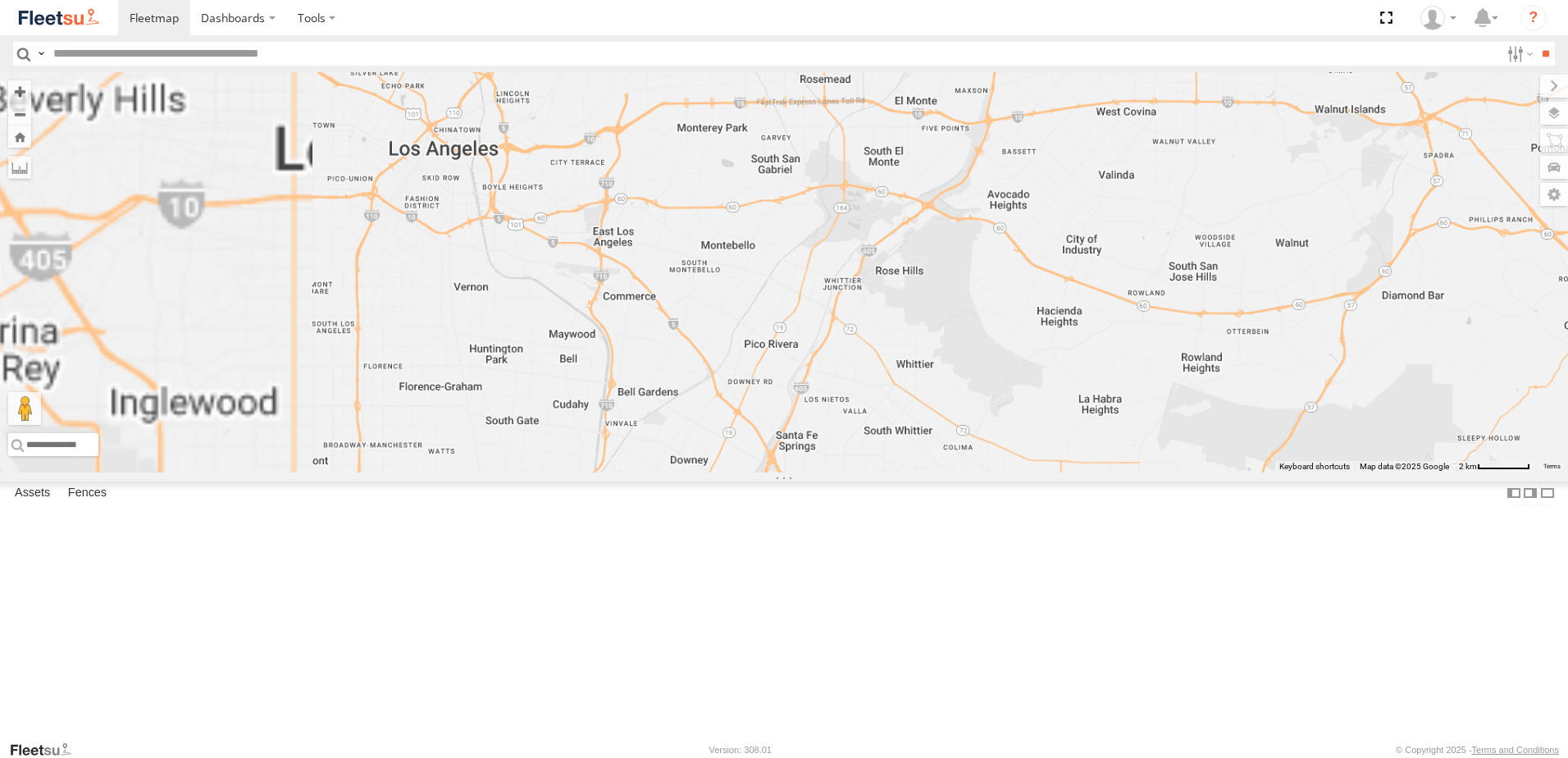
drag, startPoint x: 791, startPoint y: 431, endPoint x: 854, endPoint y: 412, distance: 65.8
click at [941, 434] on div "Loading..." at bounding box center [784, 272] width 1568 height 400
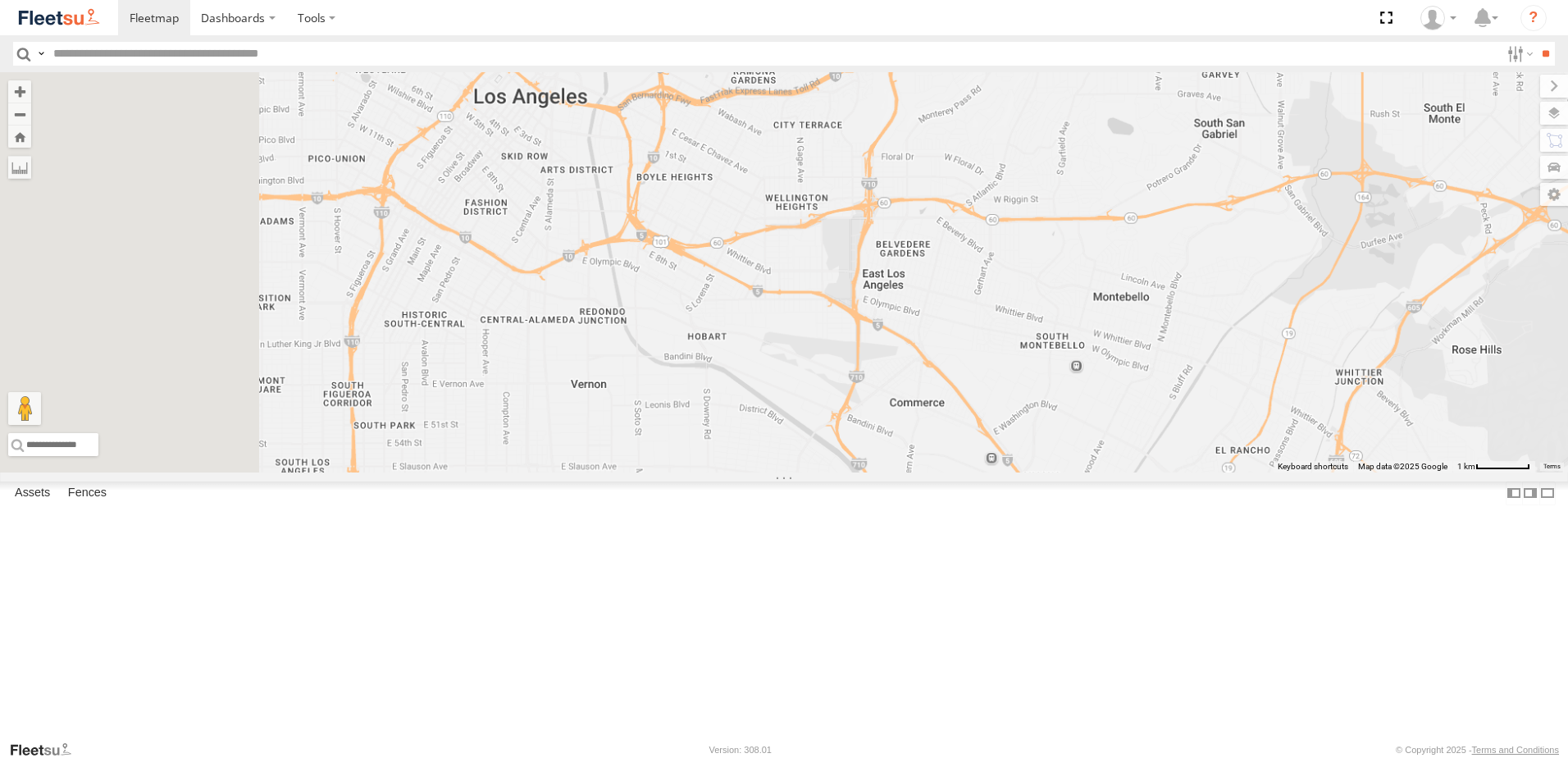
drag, startPoint x: 743, startPoint y: 388, endPoint x: 899, endPoint y: 447, distance: 166.8
click at [933, 457] on div "Loading..." at bounding box center [784, 272] width 1568 height 400
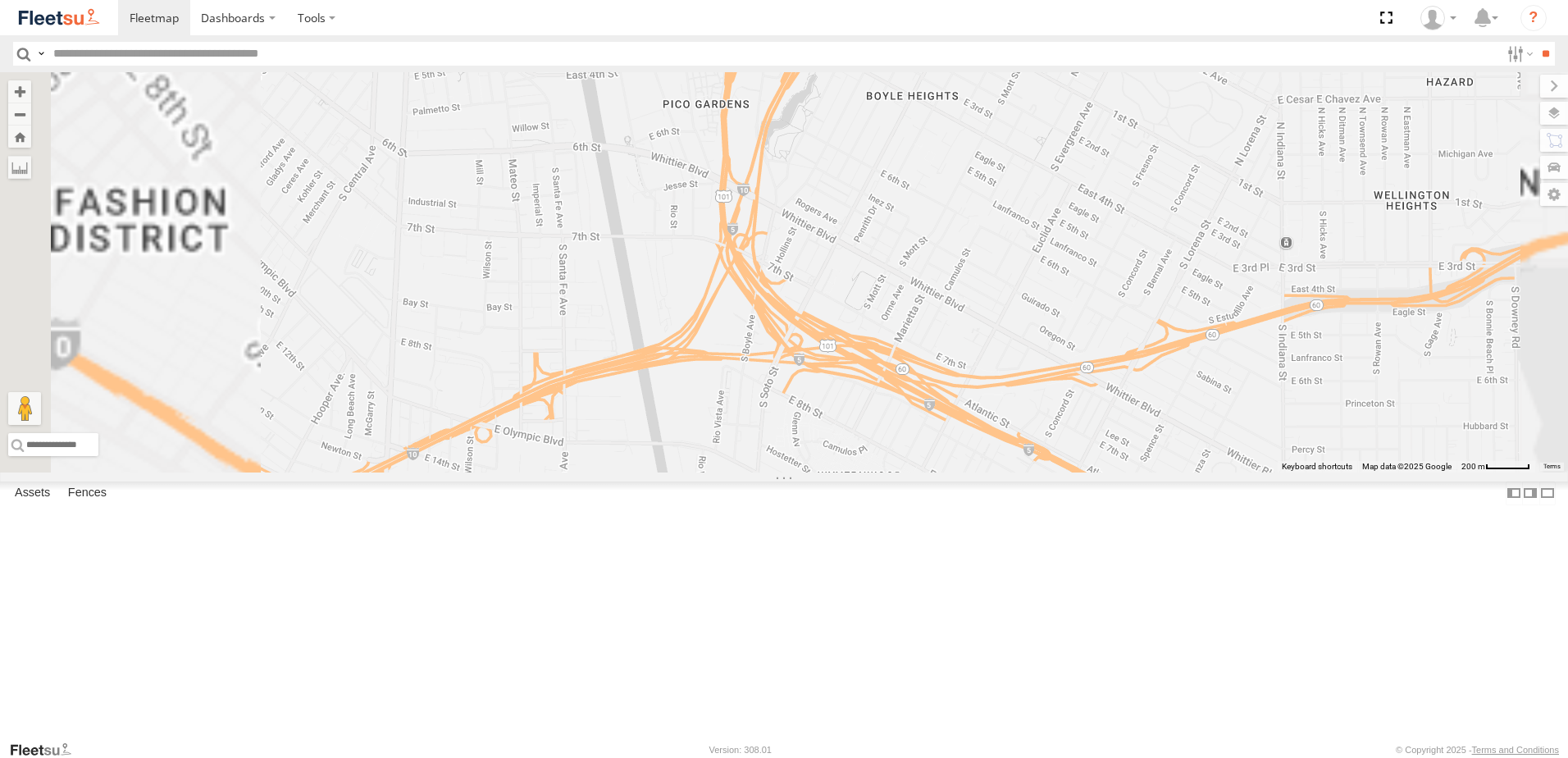
drag, startPoint x: 810, startPoint y: 350, endPoint x: 980, endPoint y: 545, distance: 258.7
click at [977, 472] on div "Loading..." at bounding box center [784, 272] width 1568 height 400
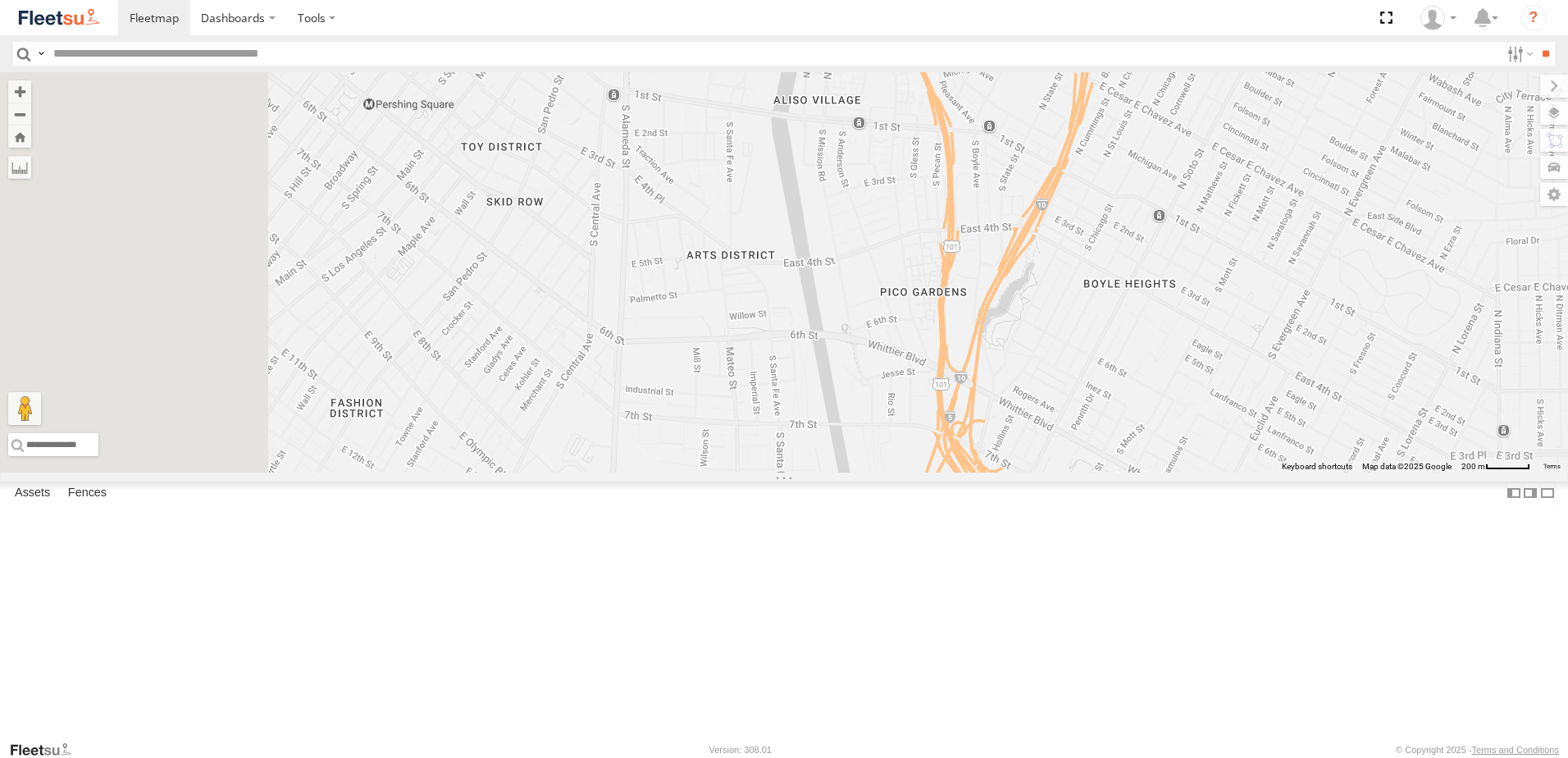
drag, startPoint x: 854, startPoint y: 420, endPoint x: 921, endPoint y: 526, distance: 125.4
click at [921, 472] on div "Loading..." at bounding box center [784, 272] width 1568 height 400
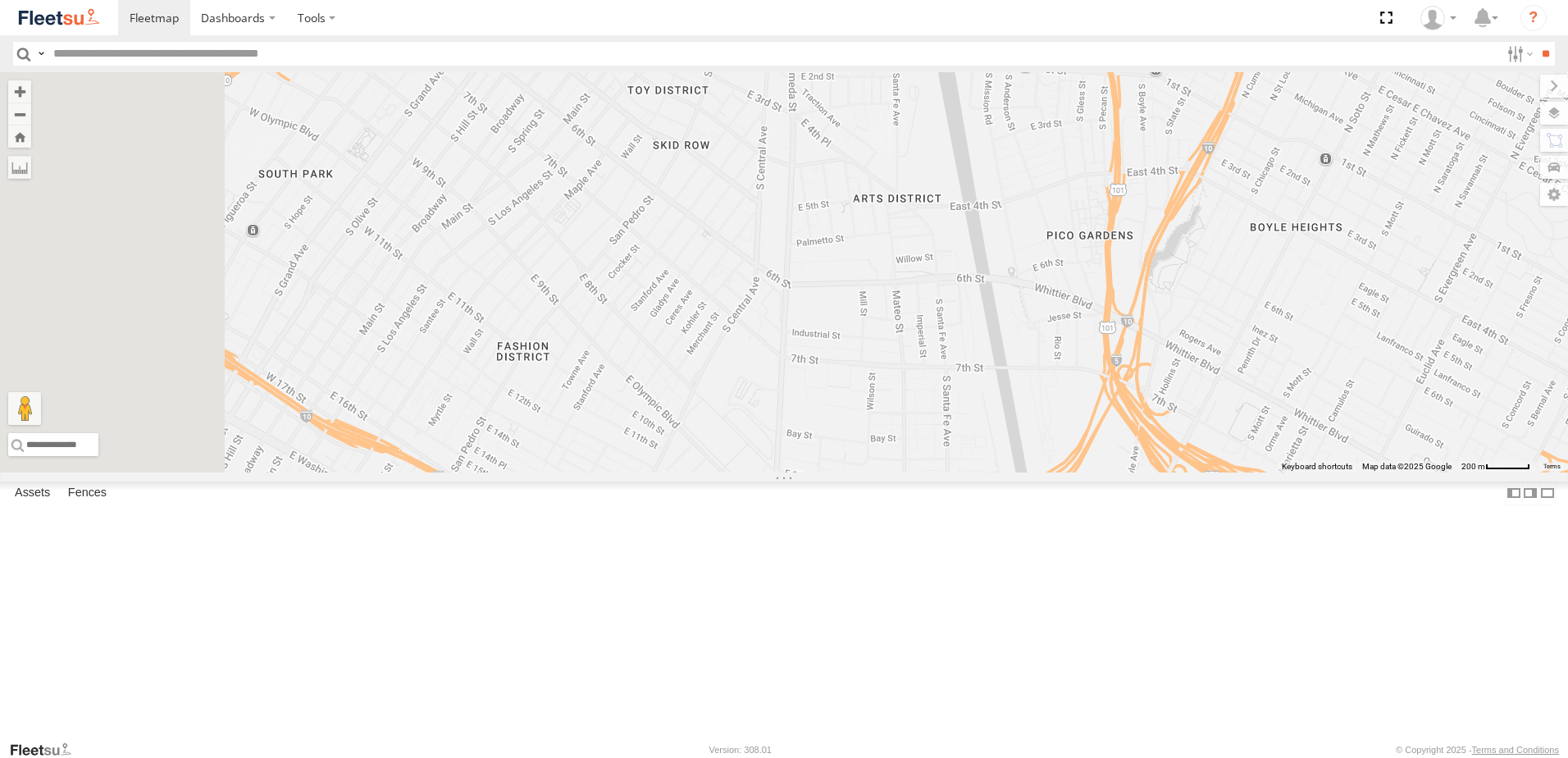
drag, startPoint x: 754, startPoint y: 381, endPoint x: 926, endPoint y: 325, distance: 180.9
click at [932, 321] on div "Loading..." at bounding box center [784, 272] width 1568 height 400
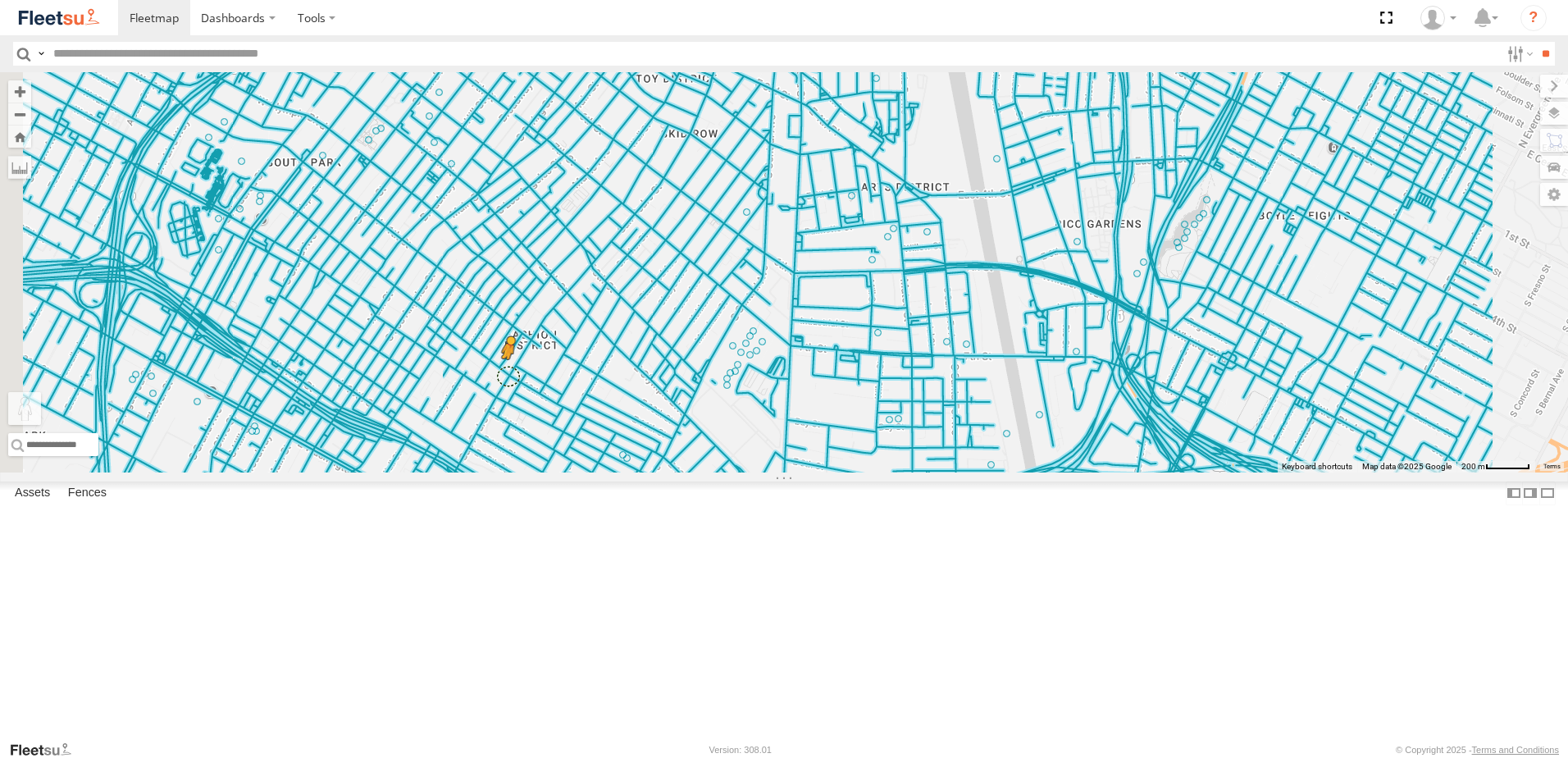
drag, startPoint x: 440, startPoint y: 677, endPoint x: 714, endPoint y: 509, distance: 321.4
click at [714, 472] on div "To activate drag with keyboard, press Alt + Enter. Once in keyboard drag state,…" at bounding box center [784, 272] width 1568 height 400
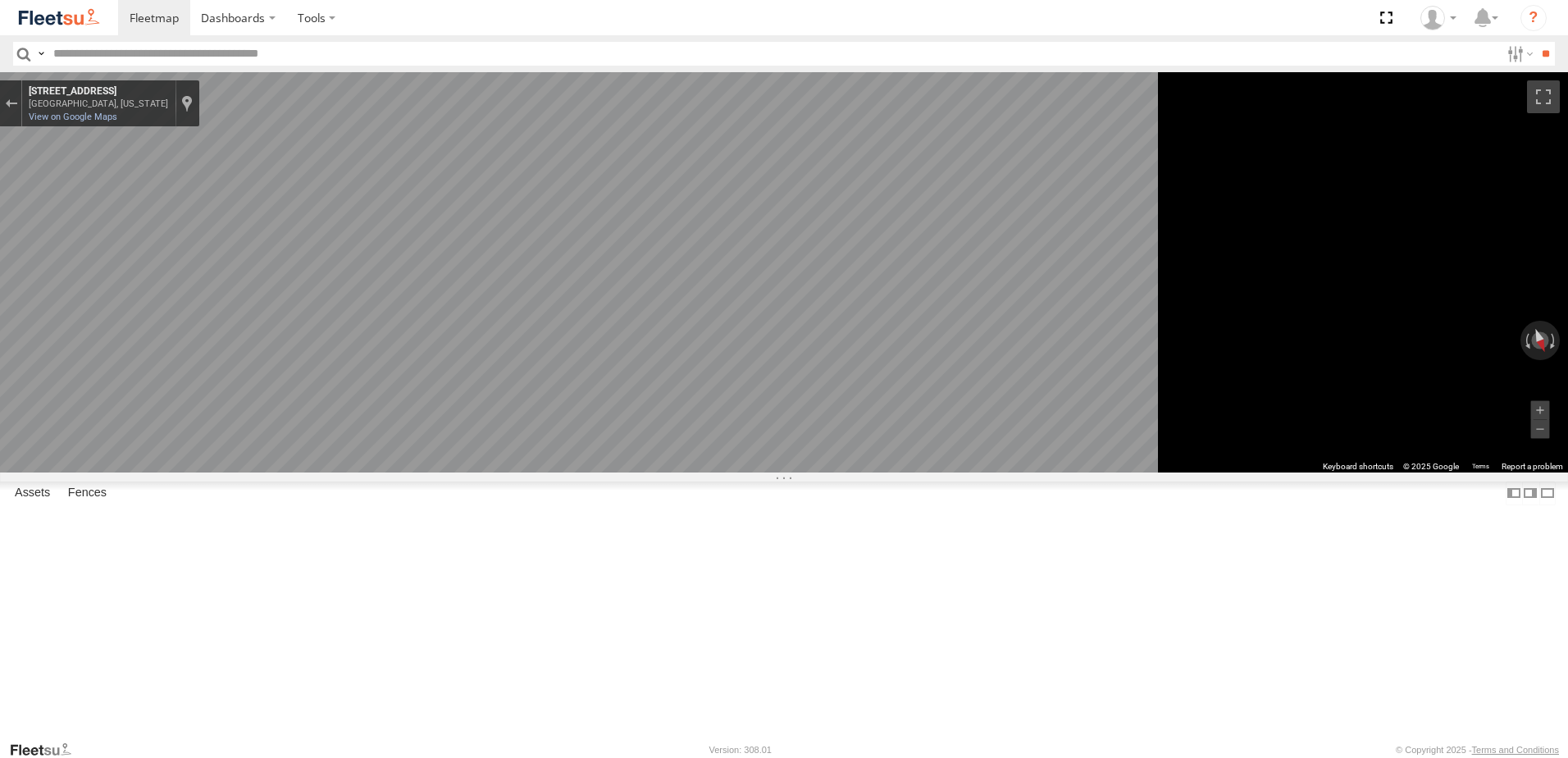
click at [653, 472] on div "Map" at bounding box center [784, 272] width 1568 height 400
click at [18, 108] on div "Exit the Street View" at bounding box center [11, 103] width 12 height 10
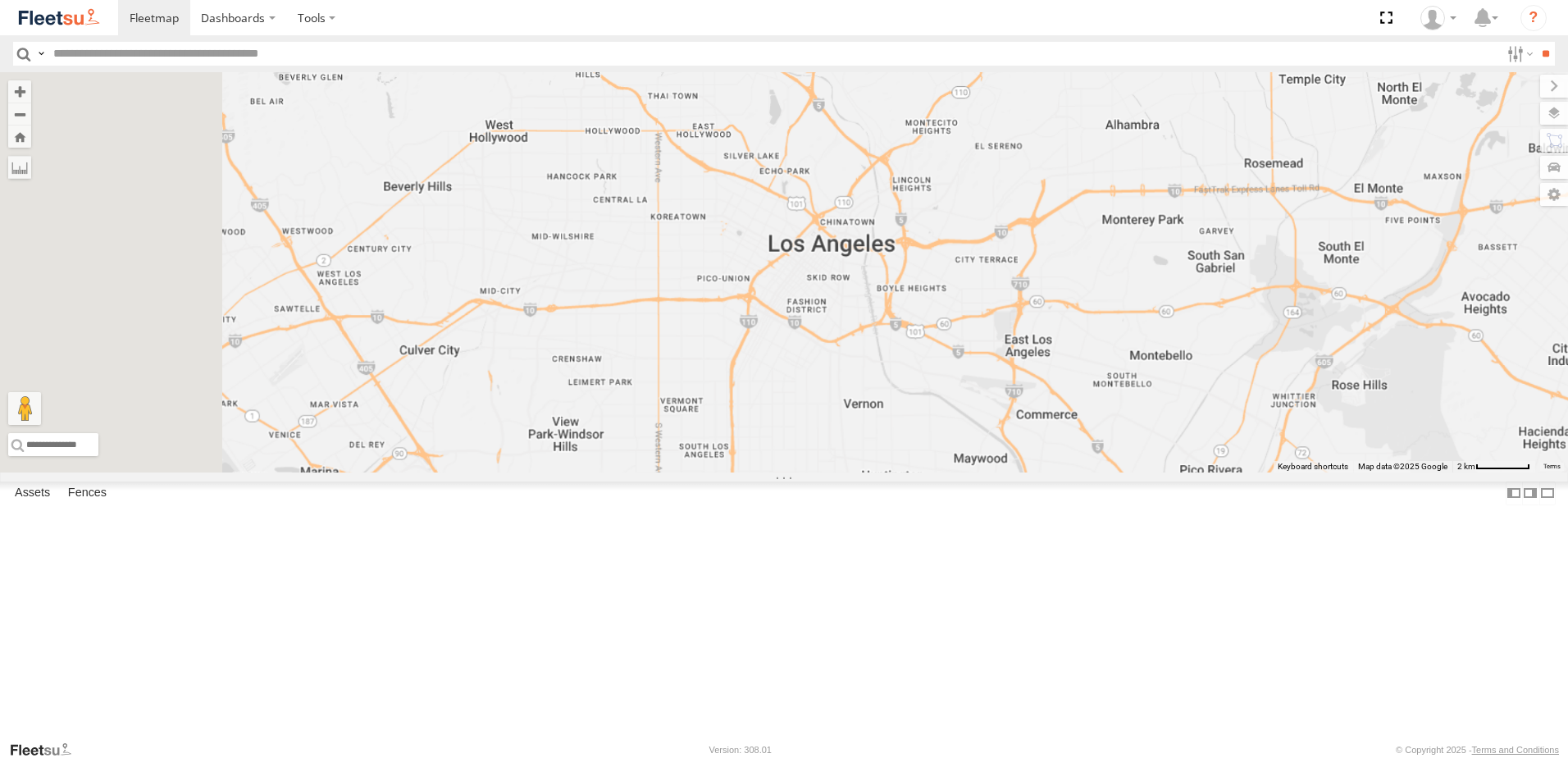
drag, startPoint x: 738, startPoint y: 565, endPoint x: 1087, endPoint y: 406, distance: 383.5
click at [1086, 406] on div "Loading..." at bounding box center [784, 272] width 1568 height 400
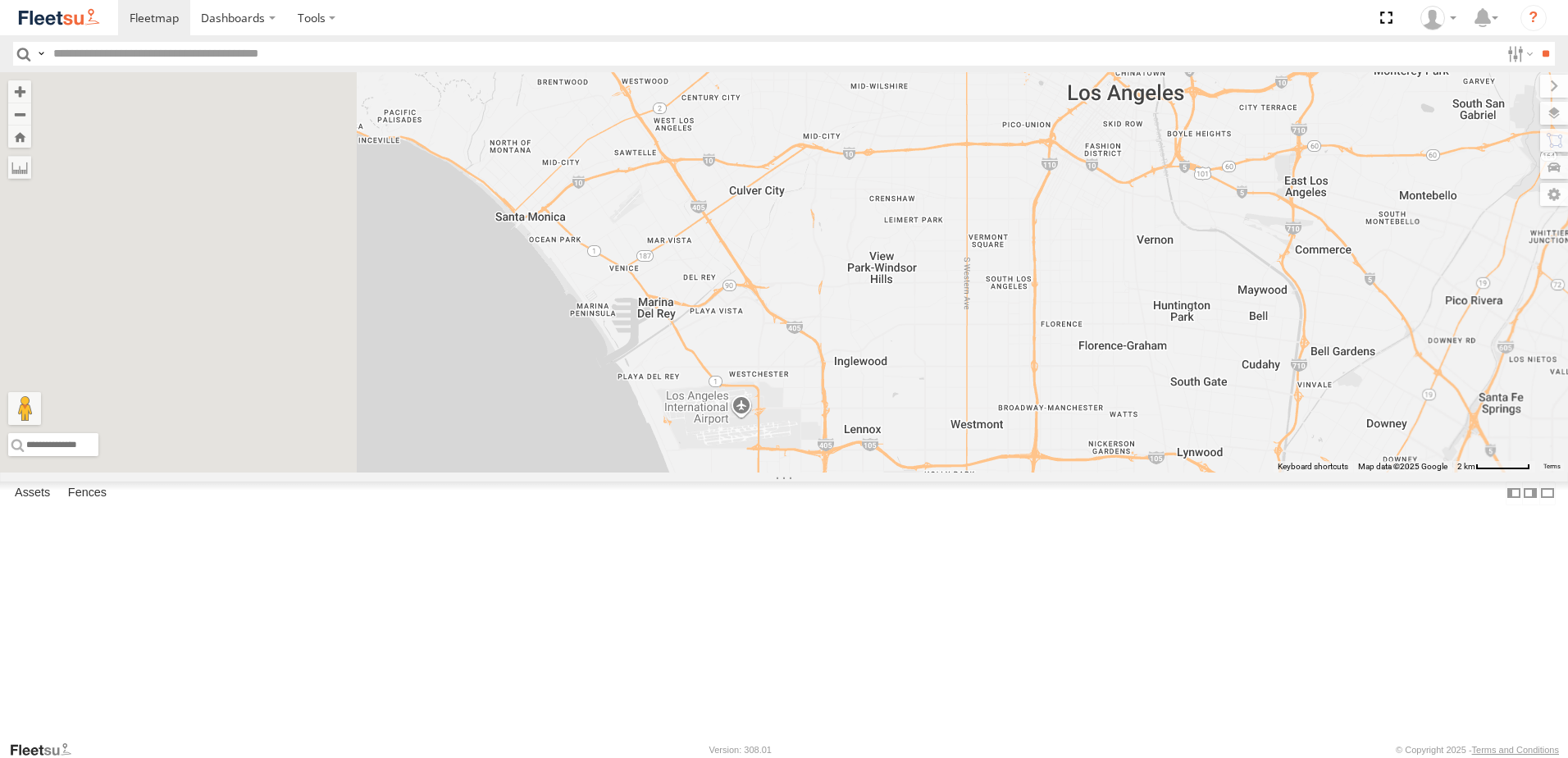
drag, startPoint x: 857, startPoint y: 517, endPoint x: 1047, endPoint y: 404, distance: 221.1
click at [1047, 404] on div "Loading..." at bounding box center [784, 272] width 1568 height 400
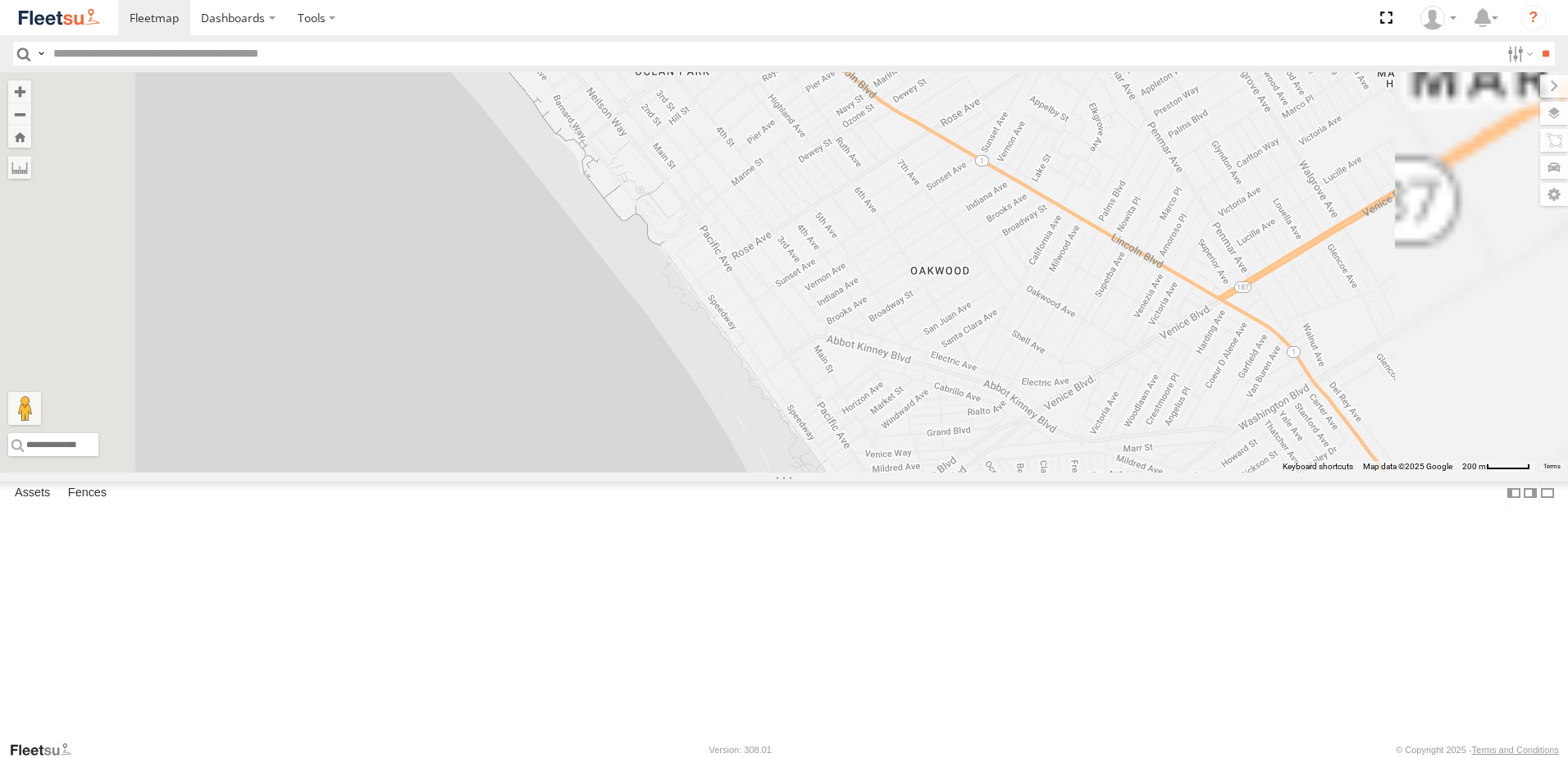
drag, startPoint x: 768, startPoint y: 358, endPoint x: 728, endPoint y: 489, distance: 137.0
click at [728, 472] on div "Loading..." at bounding box center [784, 272] width 1568 height 400
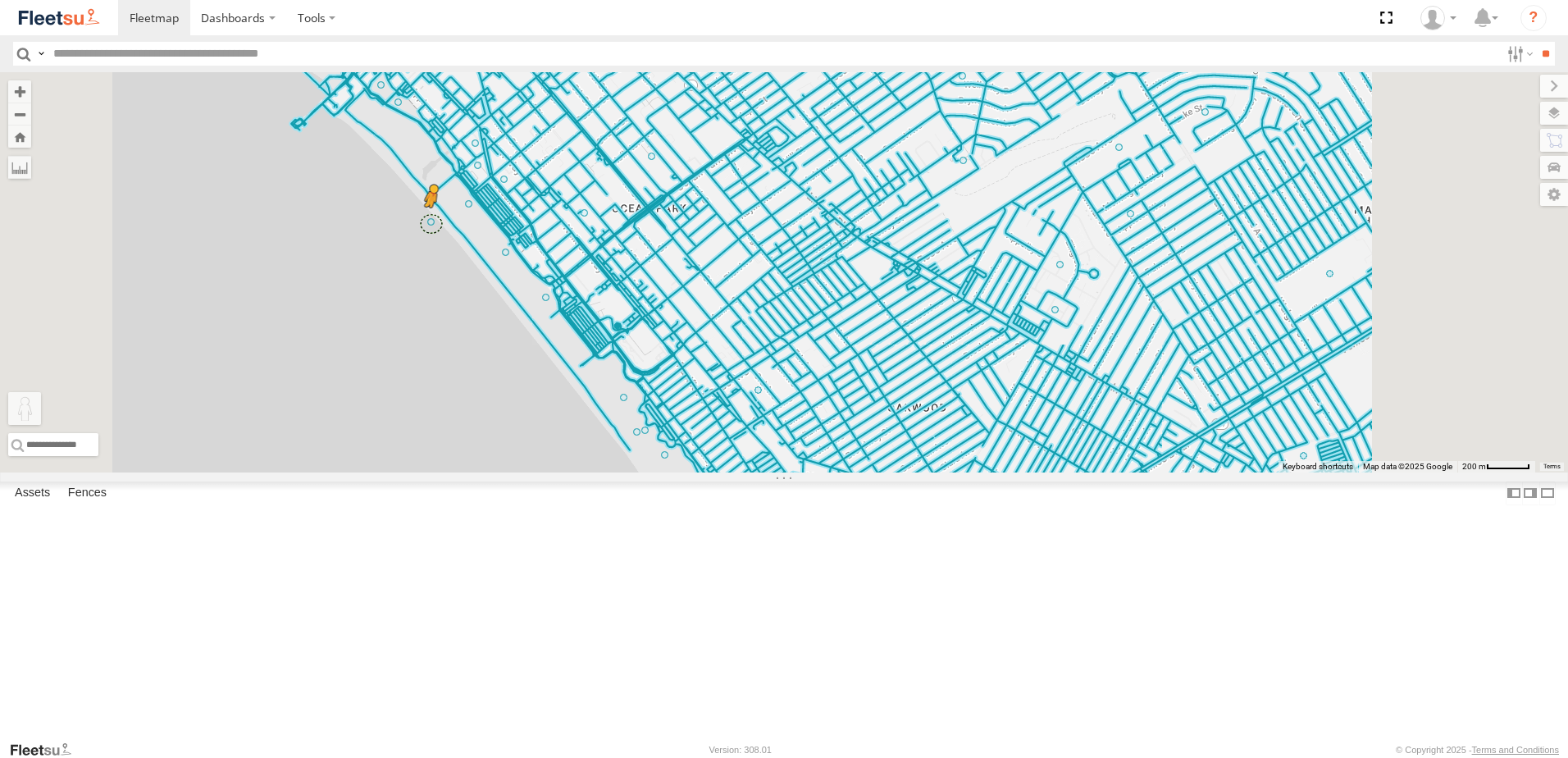
drag, startPoint x: 439, startPoint y: 680, endPoint x: 638, endPoint y: 357, distance: 379.4
click at [638, 357] on div "To activate drag with keyboard, press Alt + Enter. Once in keyboard drag state,…" at bounding box center [784, 272] width 1568 height 400
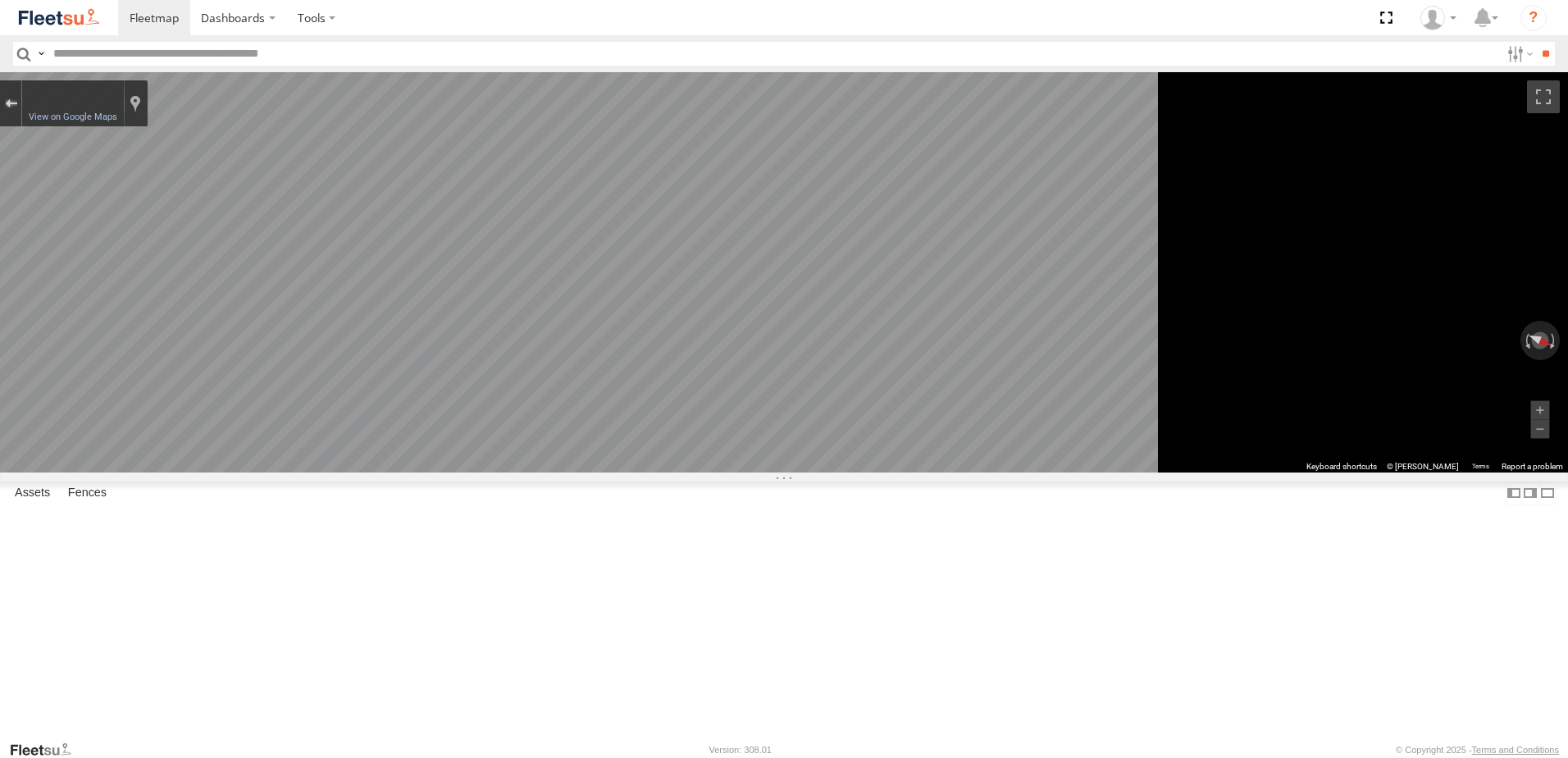
click at [18, 108] on div "Exit the Street View" at bounding box center [11, 103] width 12 height 10
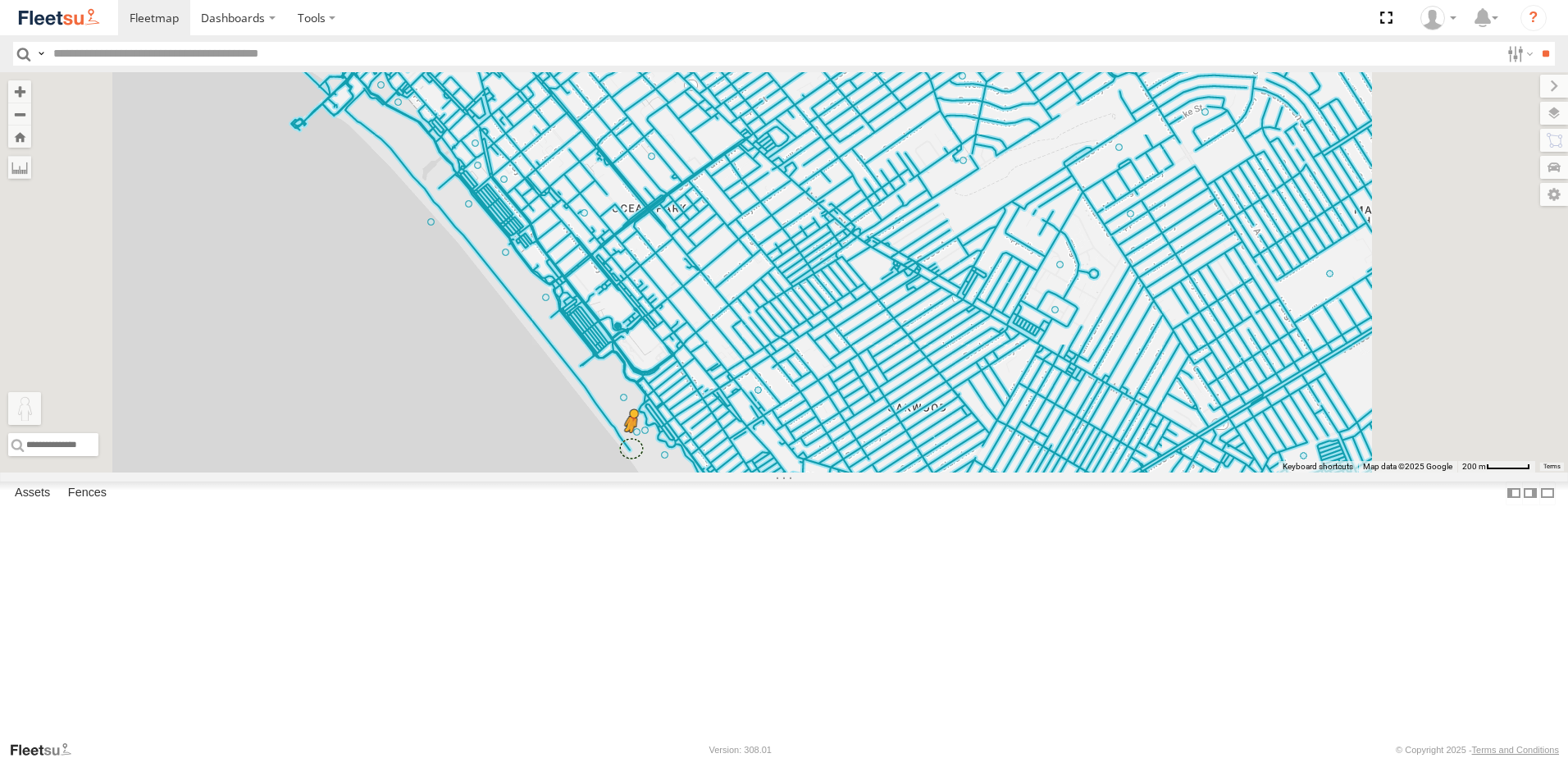
drag, startPoint x: 431, startPoint y: 667, endPoint x: 837, endPoint y: 583, distance: 414.6
click at [837, 472] on div "To activate drag with keyboard, press Alt + Enter. Once in keyboard drag state,…" at bounding box center [784, 272] width 1568 height 400
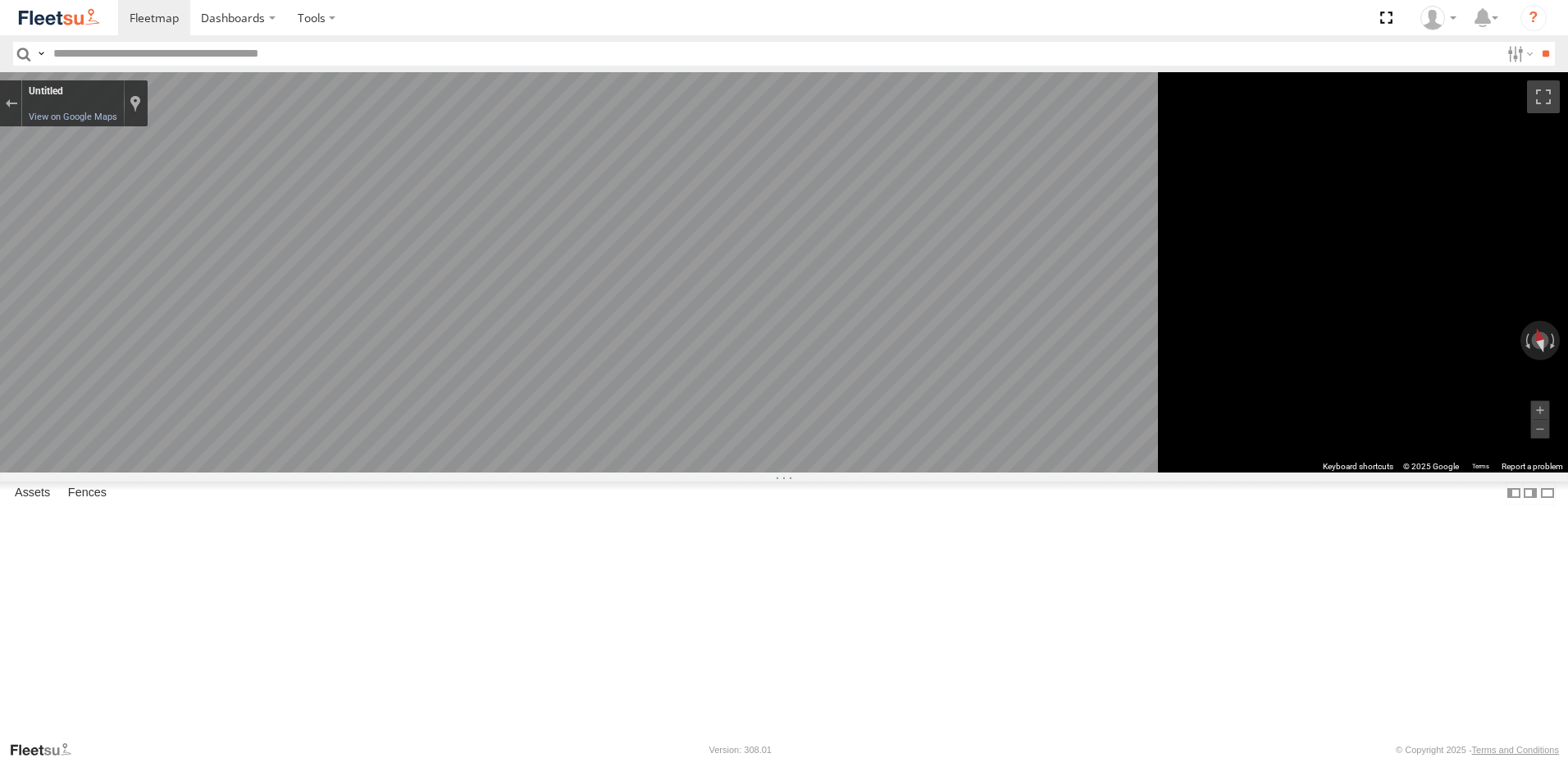
click at [595, 538] on icon "Go Northwest" at bounding box center [535, 538] width 122 height 41
click at [841, 472] on div "Map" at bounding box center [784, 272] width 1568 height 400
drag, startPoint x: 917, startPoint y: 430, endPoint x: 1571, endPoint y: 324, distance: 662.5
click at [1567, 324] on html "Dashboards" at bounding box center [784, 379] width 1568 height 758
click at [721, 450] on div "Map" at bounding box center [784, 272] width 1568 height 400
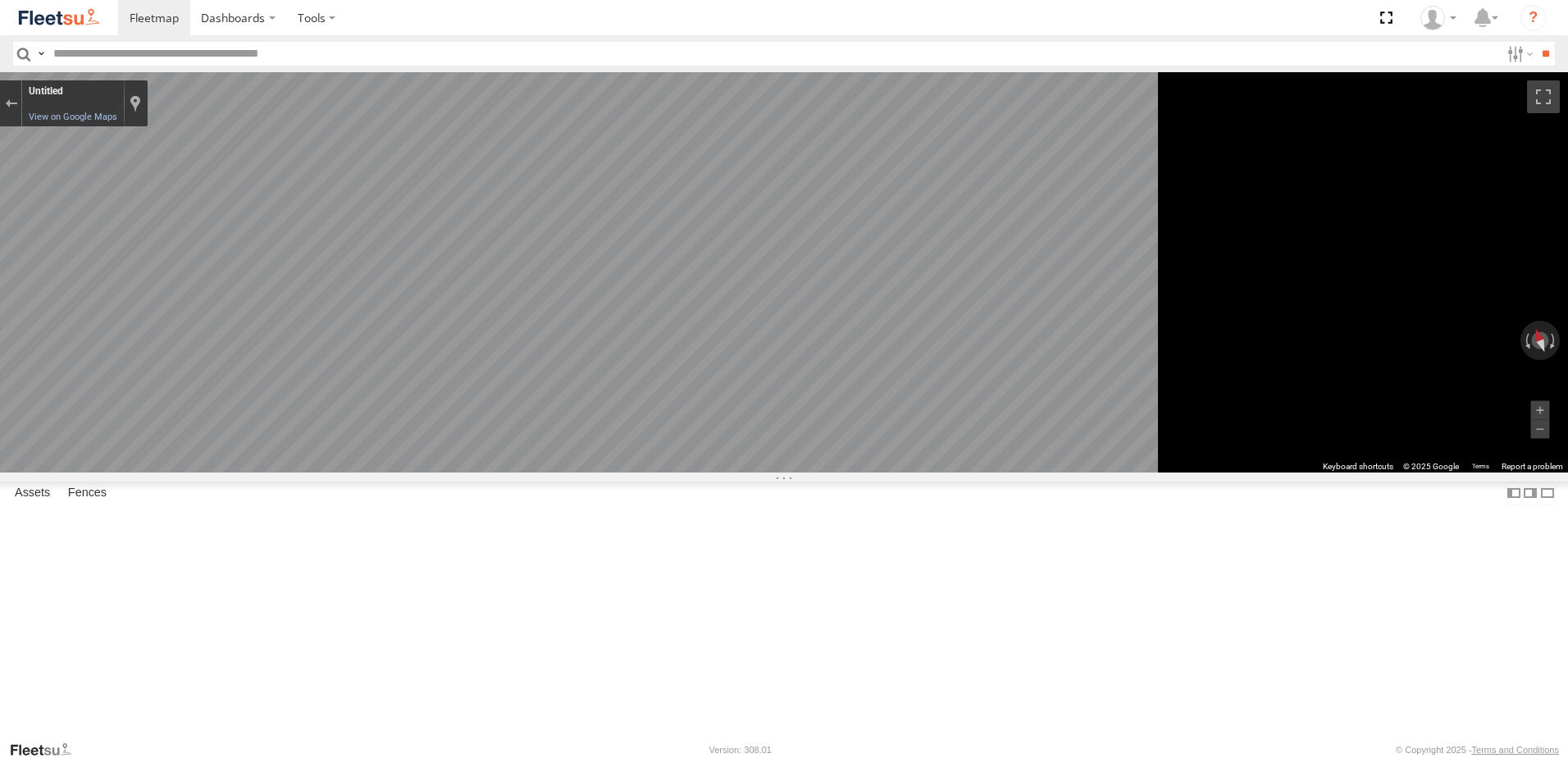
click at [580, 486] on icon "Go Northwest" at bounding box center [525, 482] width 111 height 48
click at [610, 393] on icon "Go Northwest" at bounding box center [549, 397] width 122 height 54
click at [591, 399] on icon "Go Northwest" at bounding box center [531, 406] width 120 height 57
click at [588, 399] on icon "Go Northwest" at bounding box center [529, 407] width 118 height 57
click at [593, 399] on icon "Go Northwest" at bounding box center [532, 406] width 121 height 57
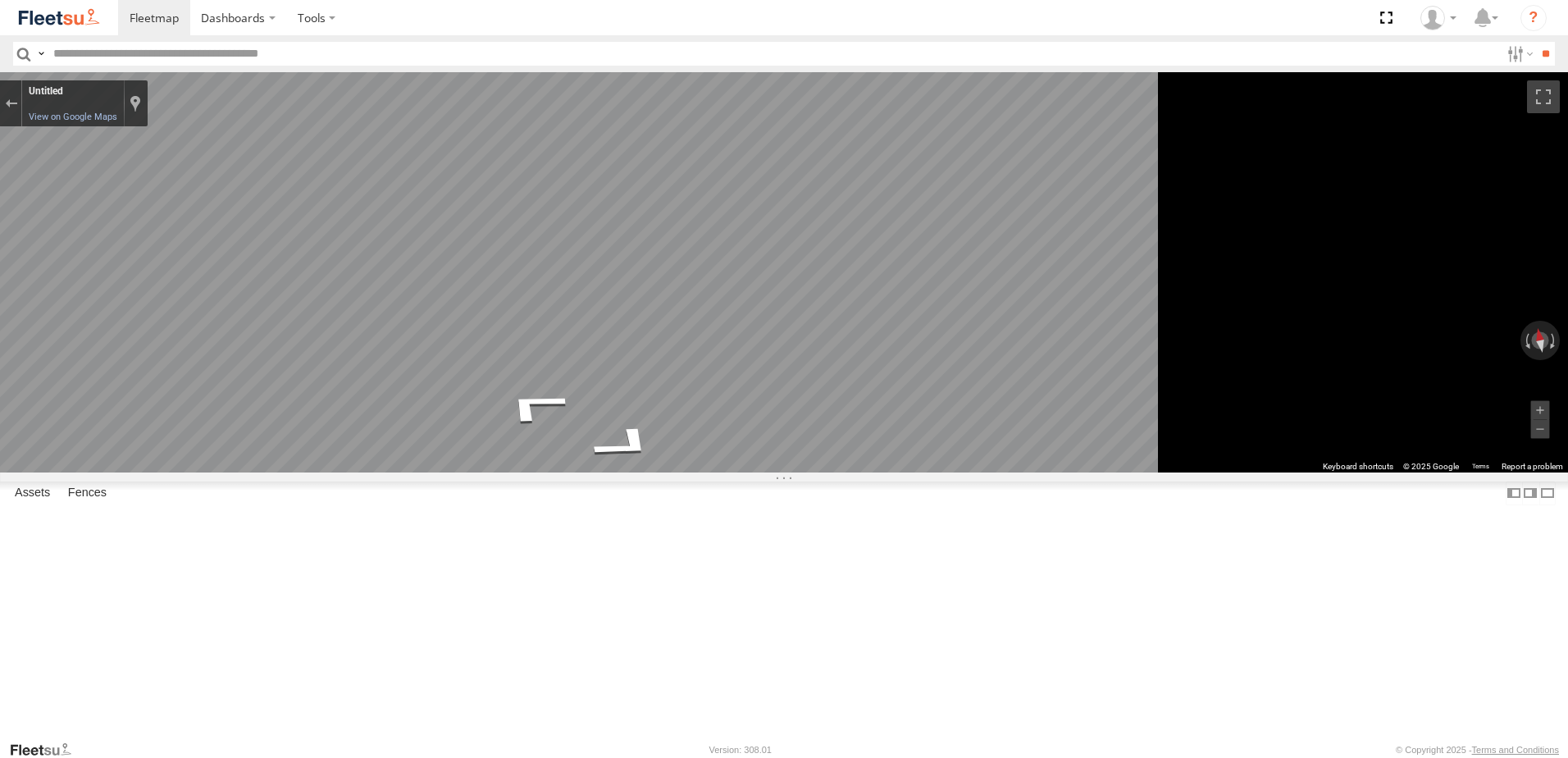
click at [802, 404] on div "Map" at bounding box center [784, 272] width 1568 height 400
click at [603, 386] on icon "Go Southeast" at bounding box center [543, 380] width 123 height 60
click at [601, 386] on icon "Go Southeast" at bounding box center [540, 380] width 123 height 61
click at [864, 395] on div "Map" at bounding box center [784, 272] width 1568 height 400
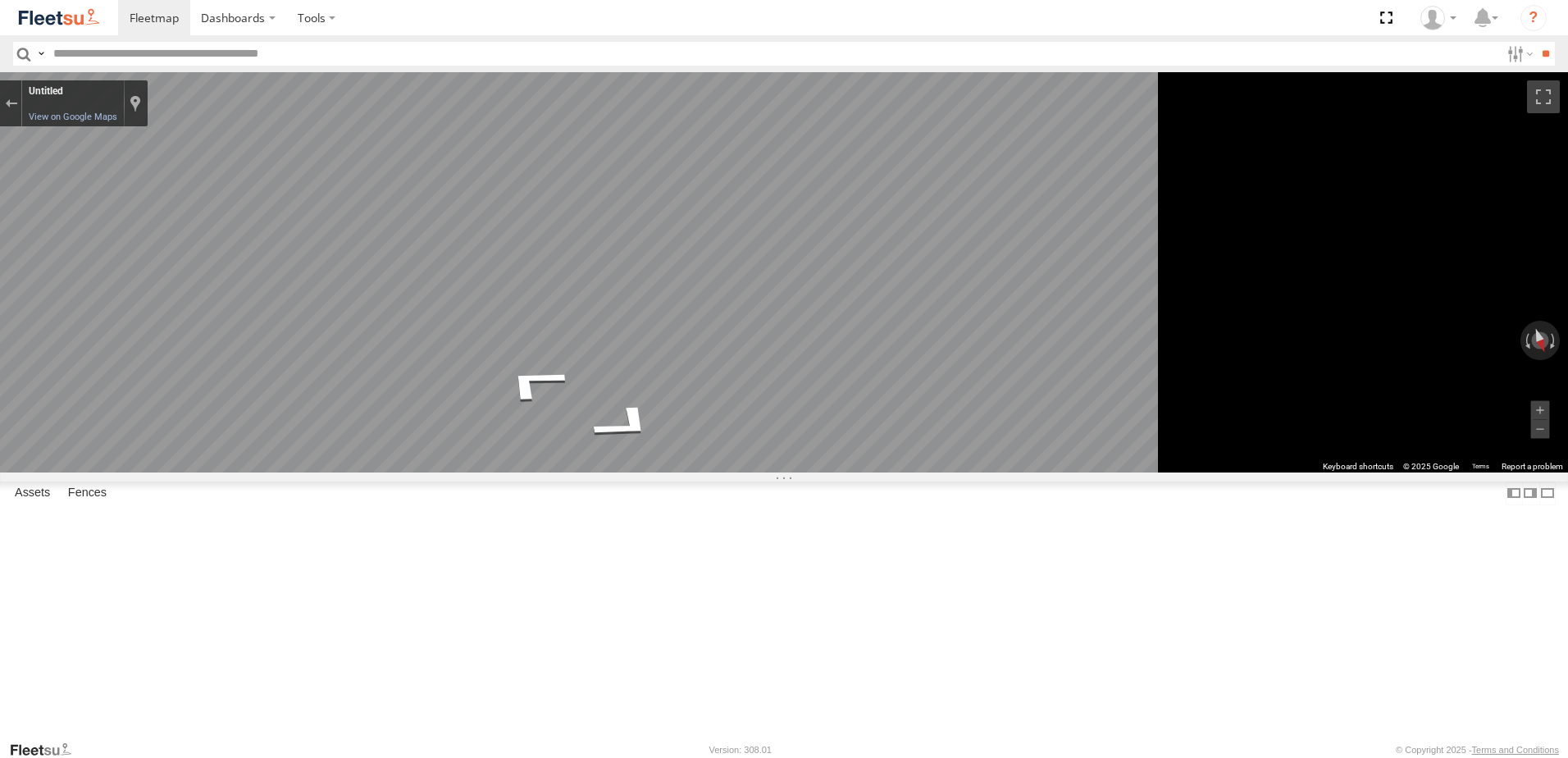
drag, startPoint x: 943, startPoint y: 386, endPoint x: 380, endPoint y: 415, distance: 563.7
click at [390, 416] on main "← Move left → Move right ↑ Move up ↓ Move down + Zoom in - Zoom out Home Jump l…" at bounding box center [784, 406] width 1568 height 668
click at [625, 359] on icon "Go Northwest" at bounding box center [573, 365] width 105 height 53
click at [627, 359] on icon "Go Northwest" at bounding box center [576, 365] width 101 height 49
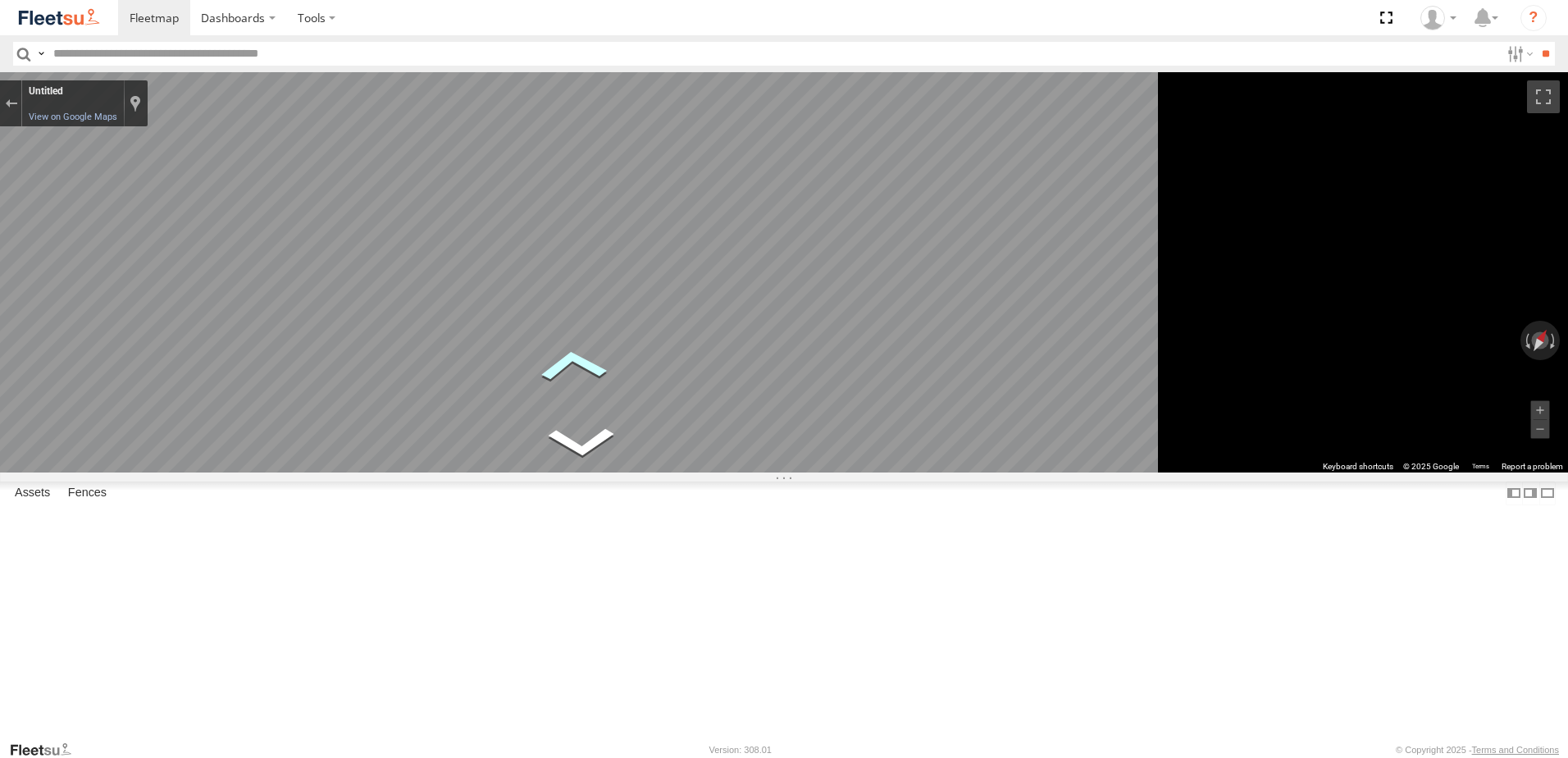
click at [625, 359] on icon "Go Northwest" at bounding box center [573, 365] width 105 height 53
click at [687, 372] on icon "Go Northwest" at bounding box center [628, 375] width 118 height 95
click at [611, 377] on icon "Go Northwest" at bounding box center [551, 376] width 122 height 56
click at [562, 539] on icon "Go Northwest" at bounding box center [518, 536] width 88 height 39
